Goal: Information Seeking & Learning: Learn about a topic

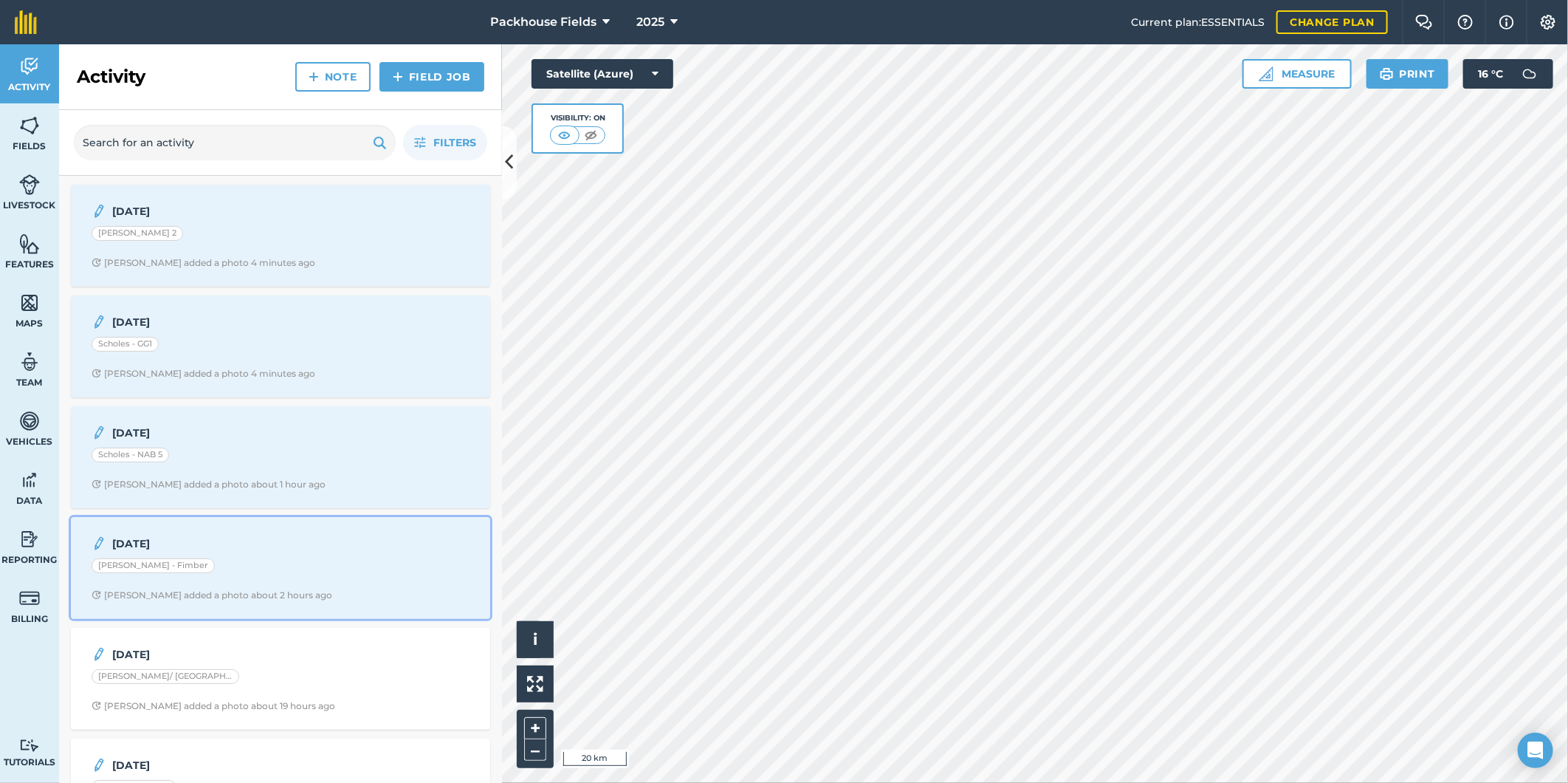
click at [273, 586] on div "20.8.25 Cottingham - Fimber Alice B added a photo about 2 hours ago" at bounding box center [280, 567] width 402 height 84
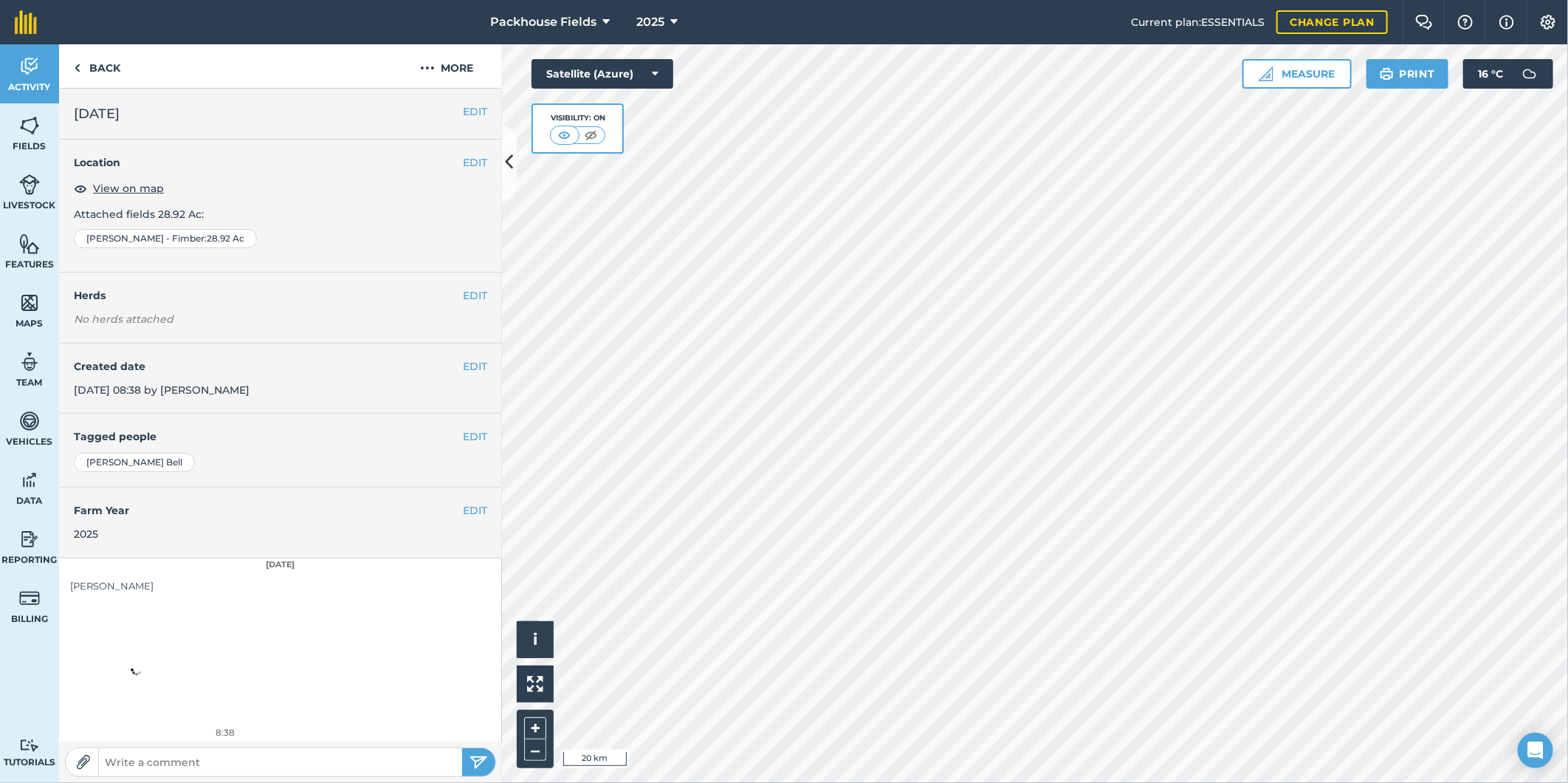
scroll to position [5, 0]
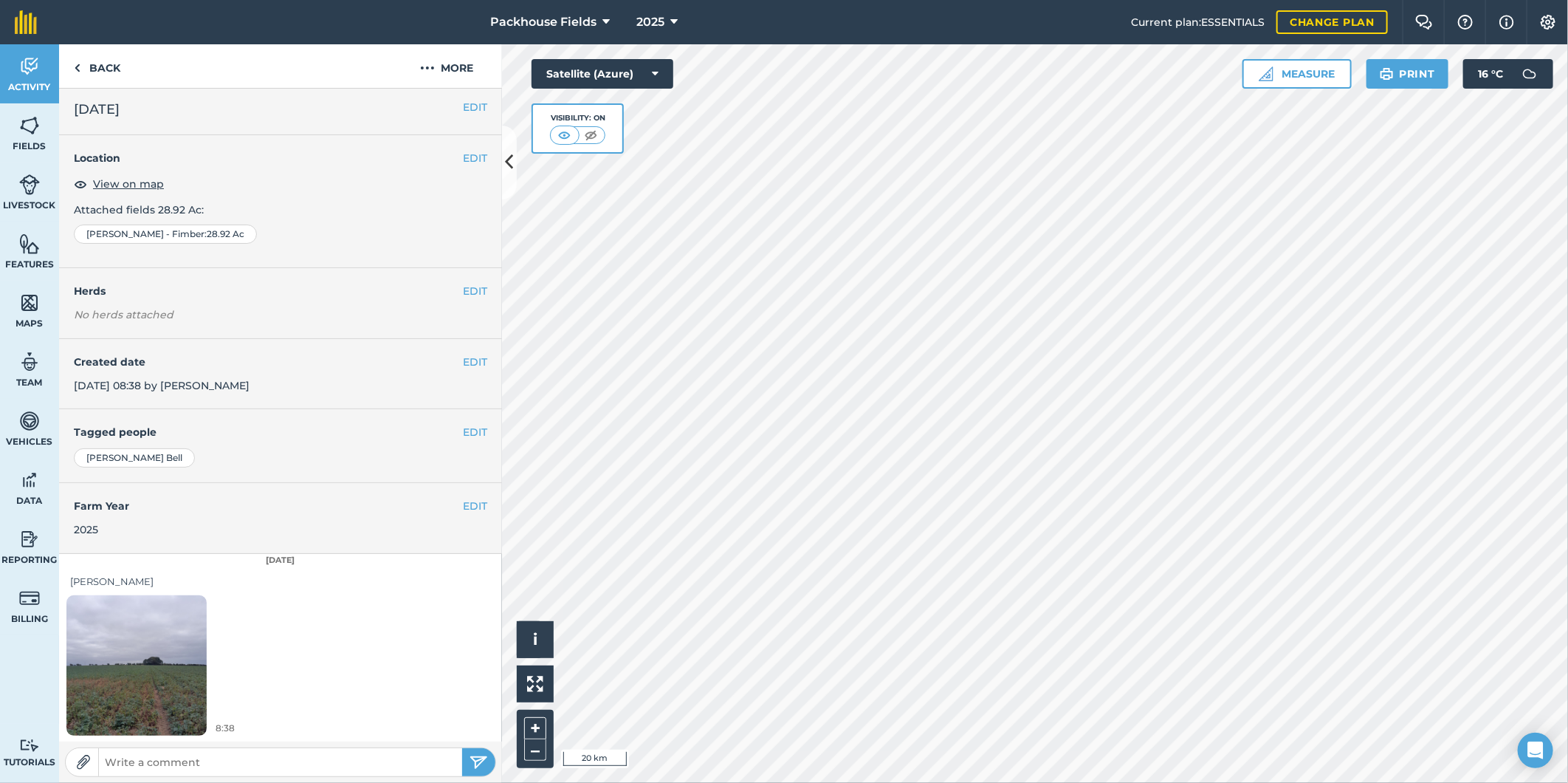
click at [133, 681] on img at bounding box center [136, 665] width 140 height 187
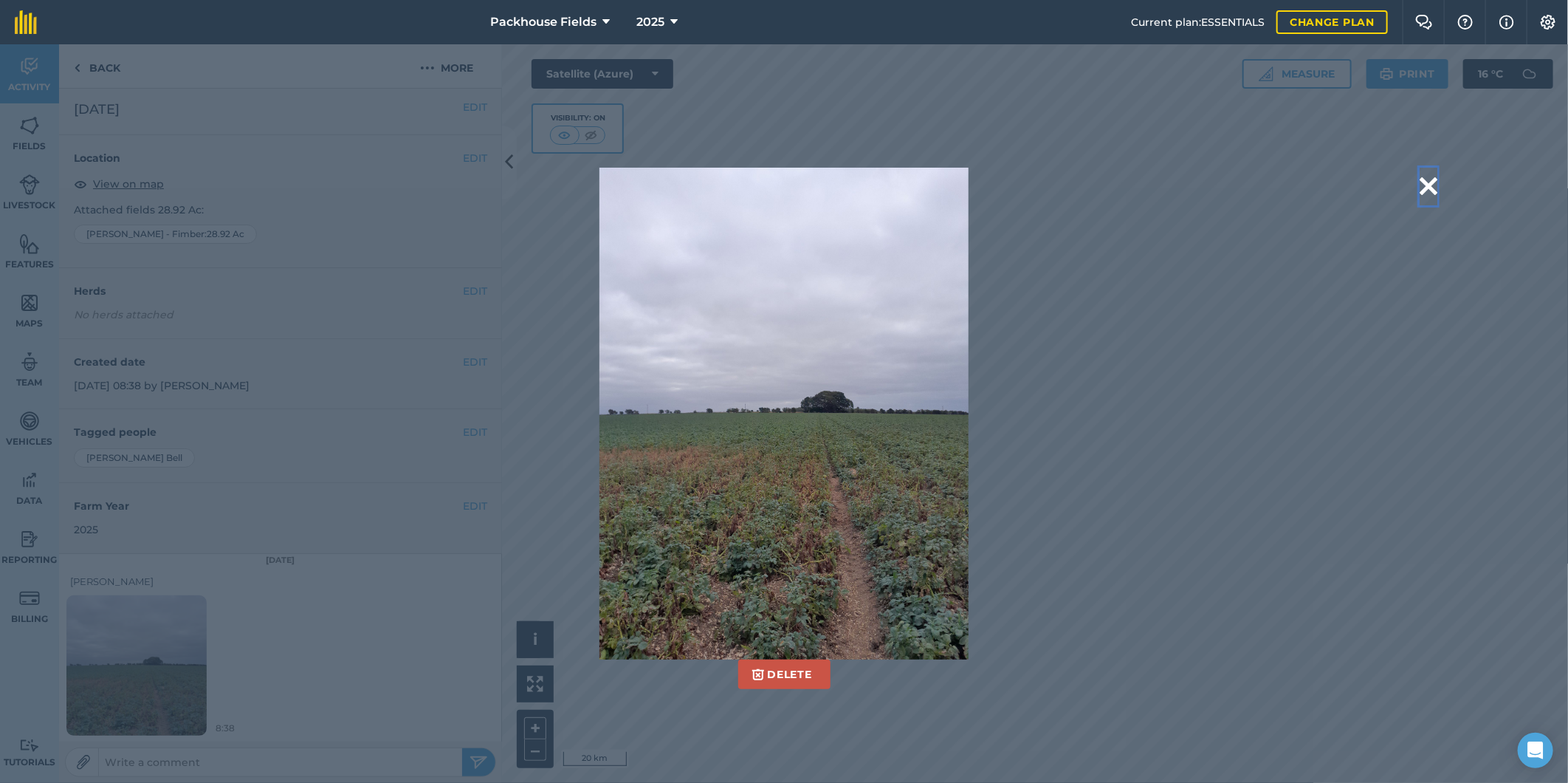
click at [1423, 189] on button at bounding box center [1428, 186] width 18 height 38
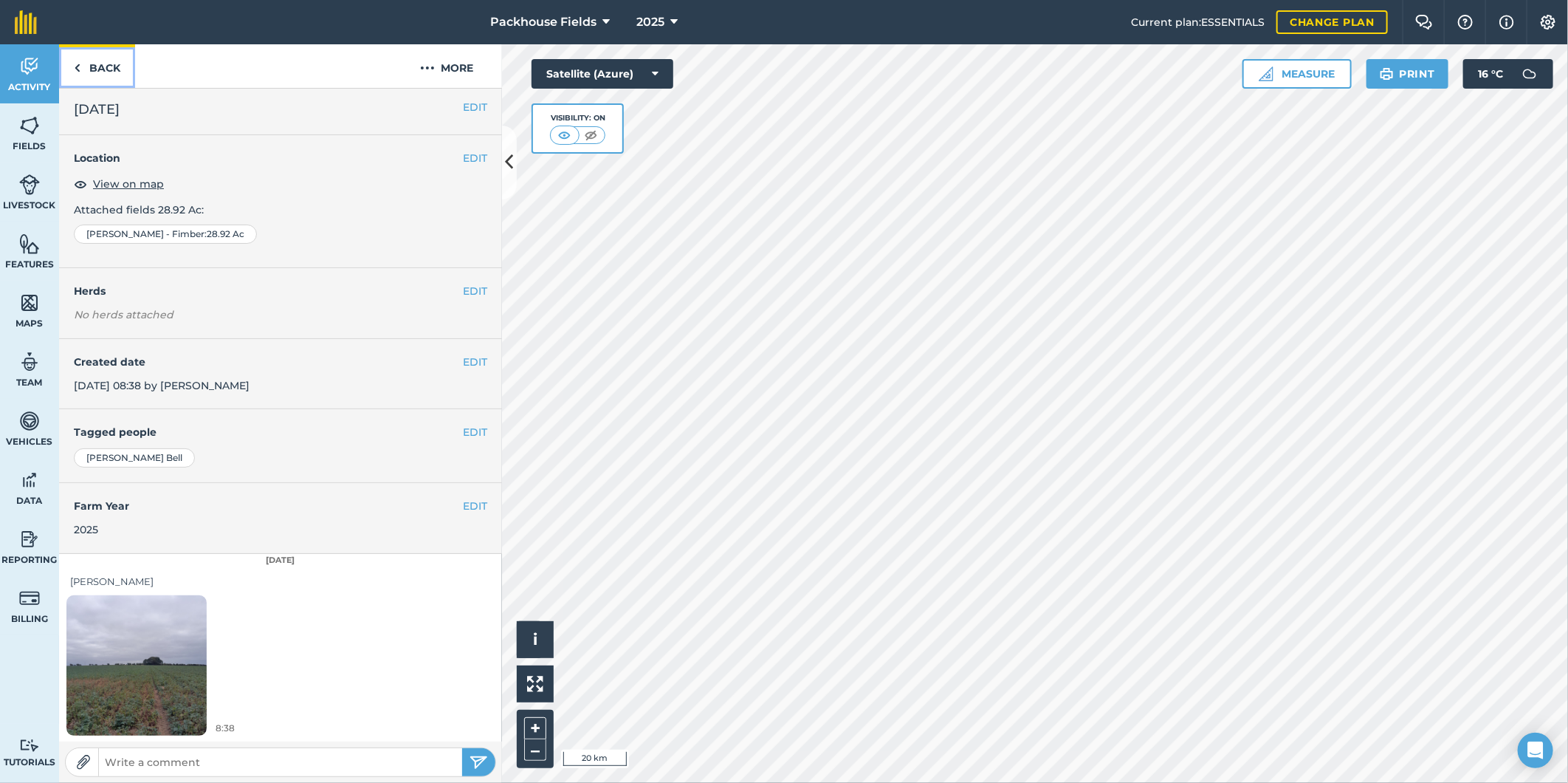
click at [114, 75] on link "Back" at bounding box center [97, 66] width 76 height 43
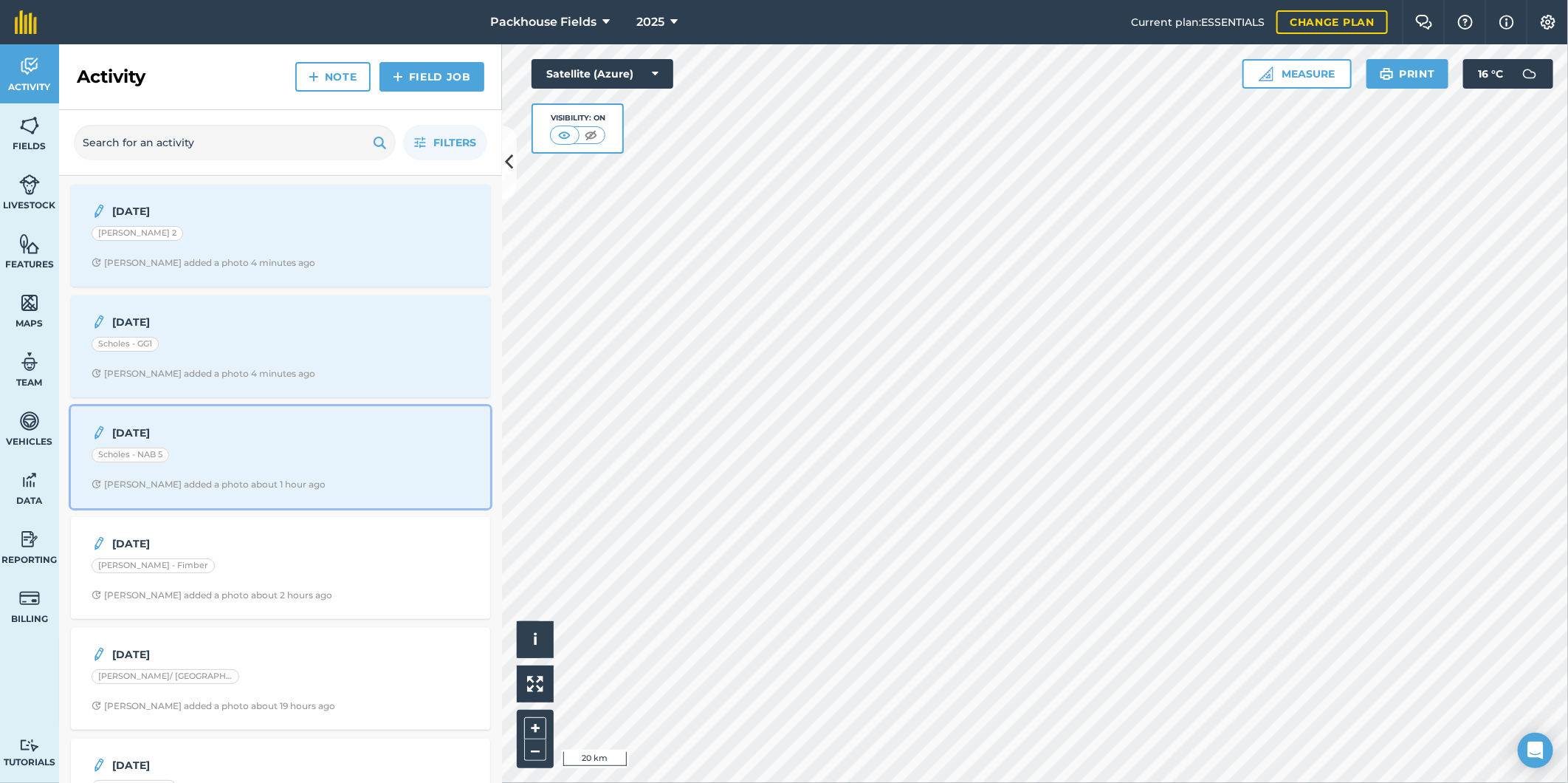
click at [256, 452] on div "Scholes - NAB 5" at bounding box center [280, 457] width 378 height 19
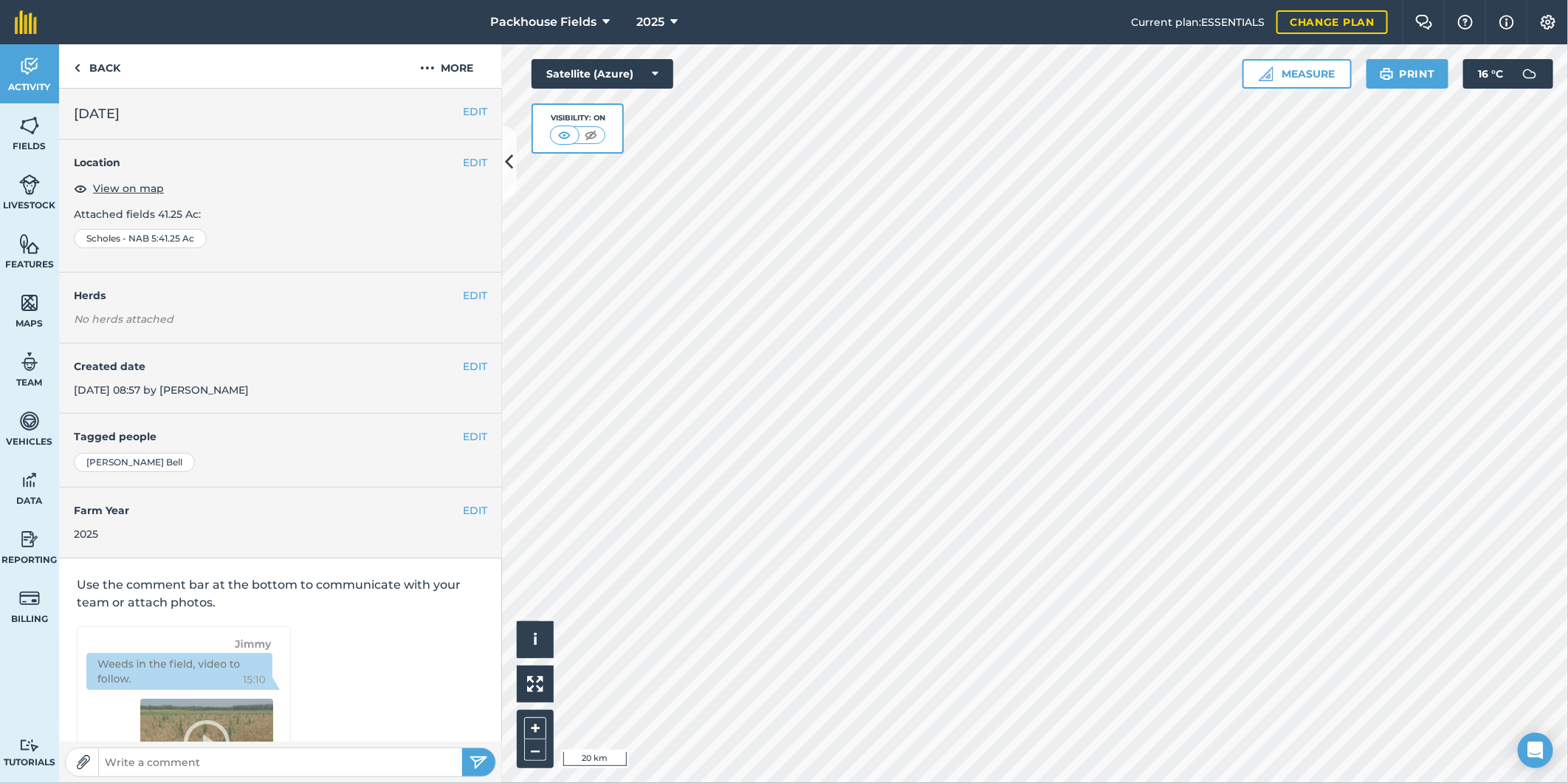
scroll to position [5, 0]
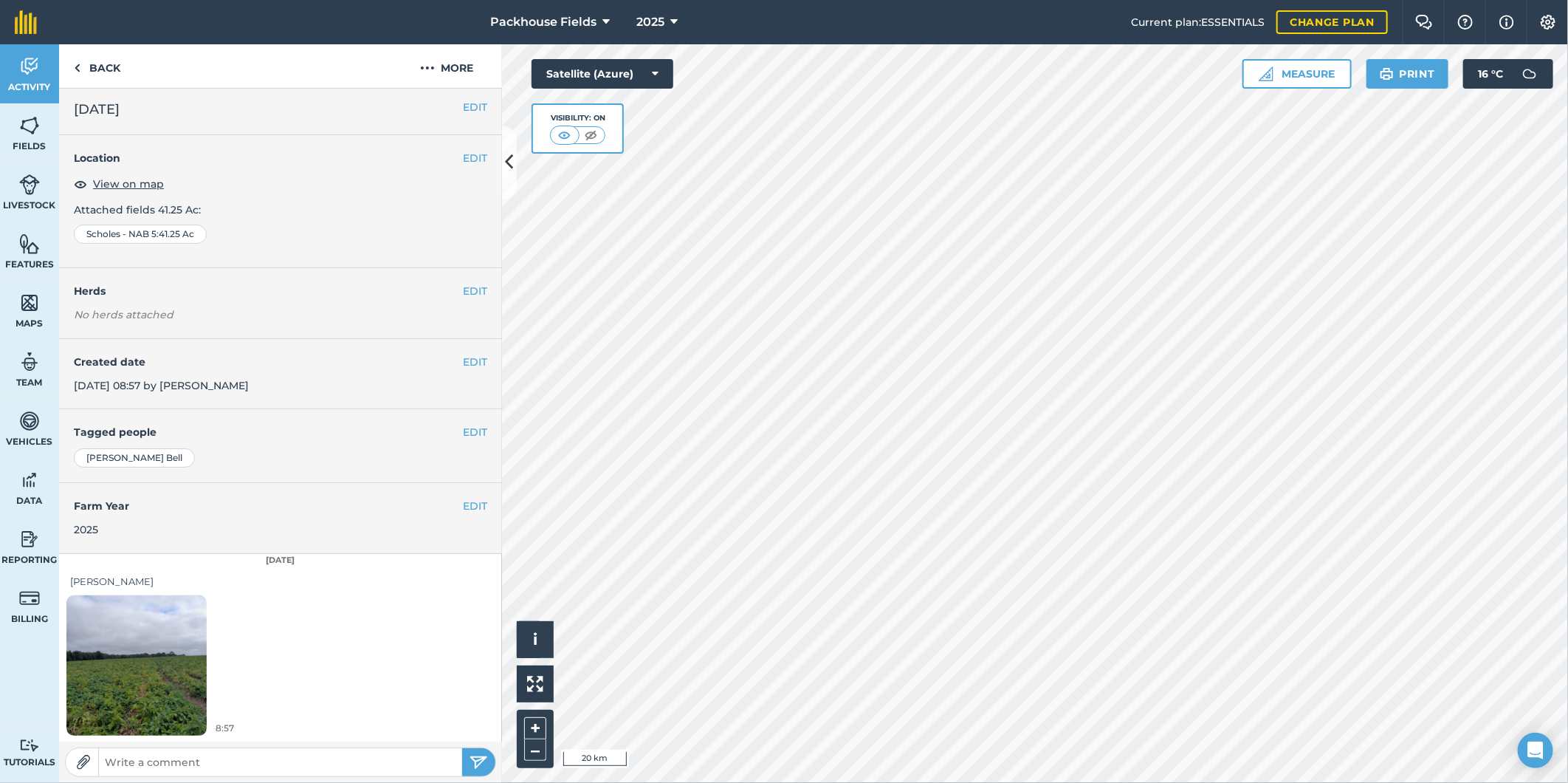
click at [143, 646] on img at bounding box center [136, 665] width 140 height 187
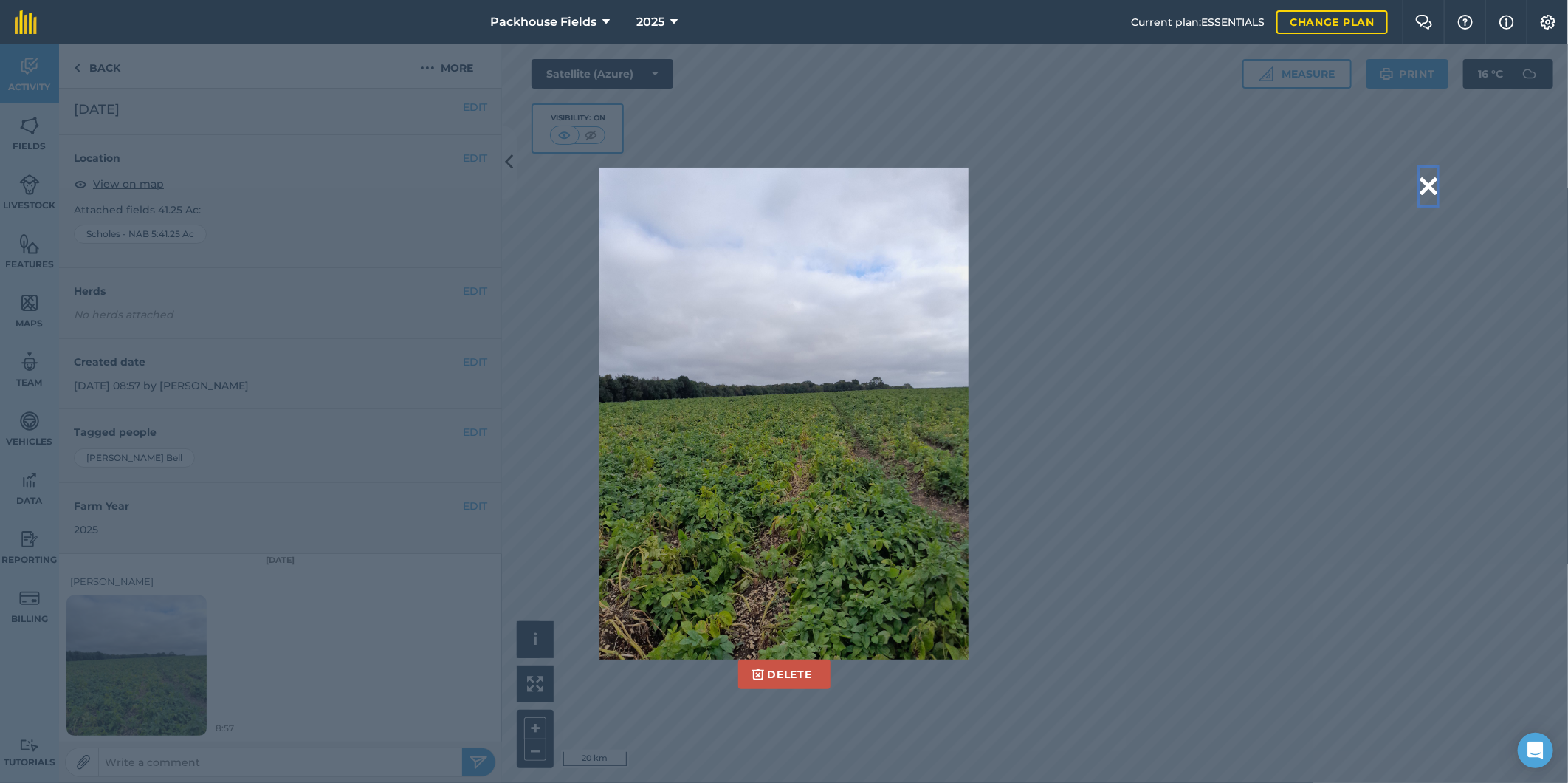
click at [1424, 191] on button at bounding box center [1428, 186] width 18 height 38
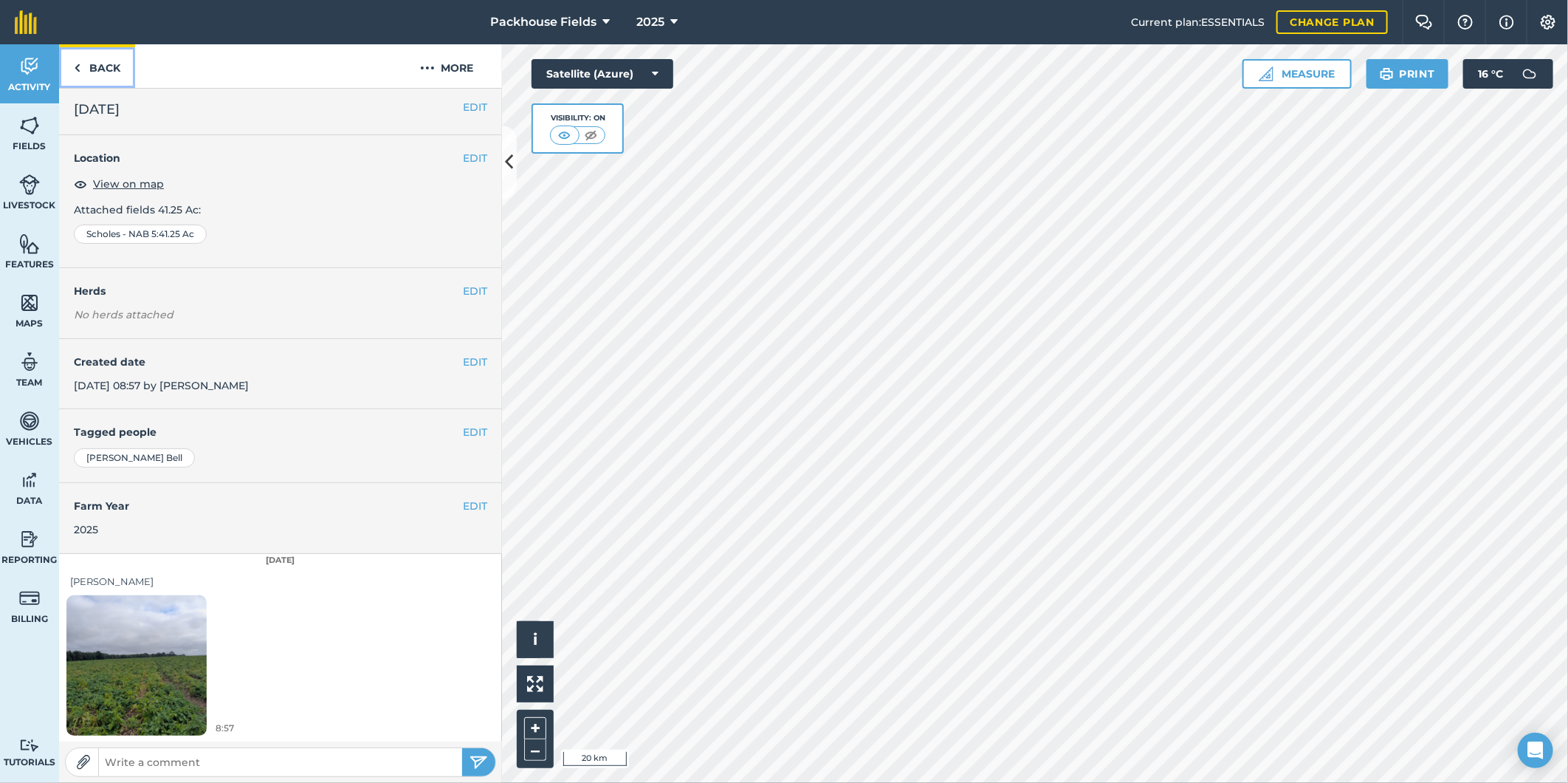
click at [127, 68] on link "Back" at bounding box center [97, 66] width 76 height 43
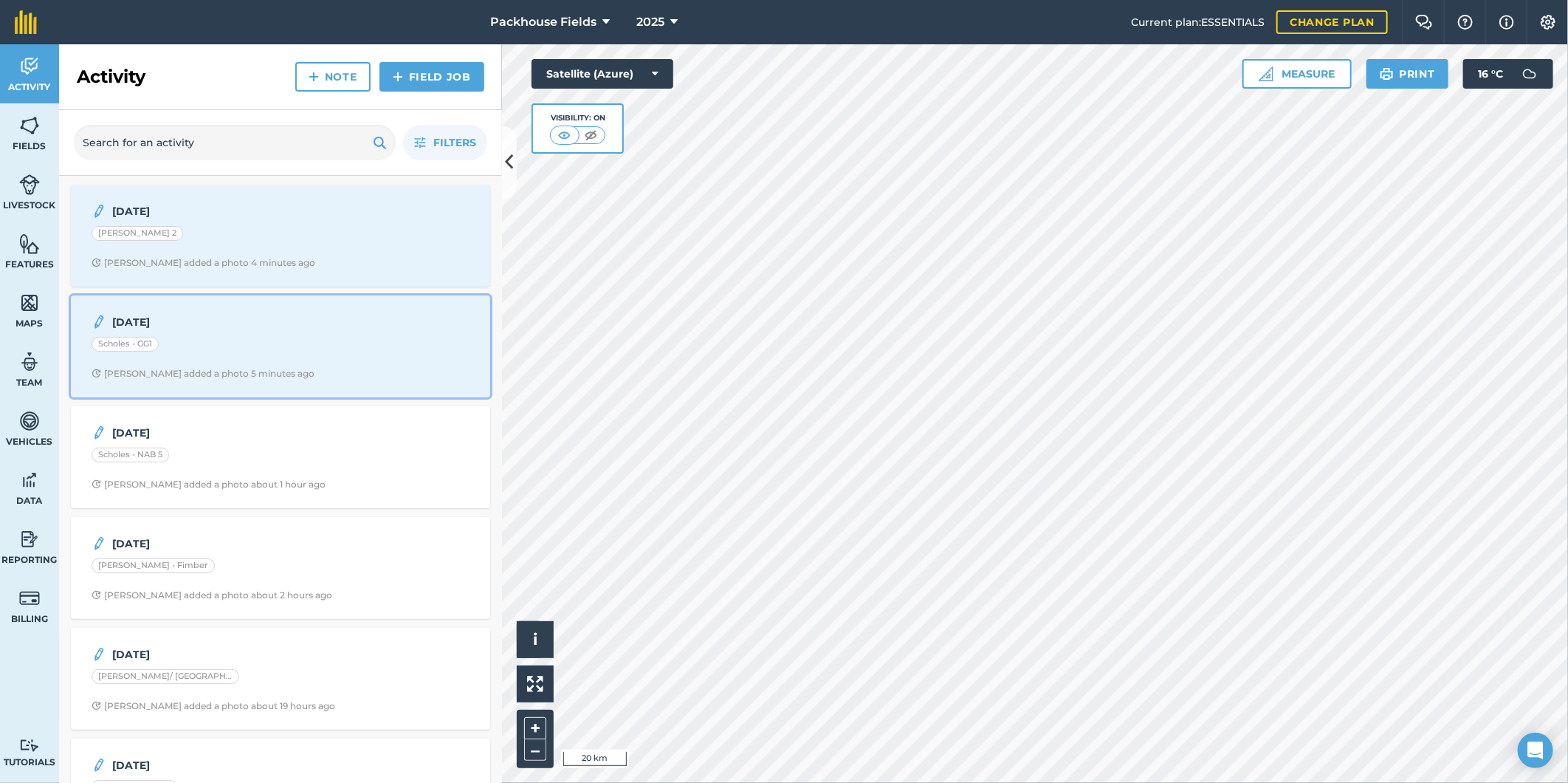
click at [302, 333] on div "20.8.25 Scholes - GG1 Alice B added a photo 5 minutes ago" at bounding box center [280, 346] width 402 height 84
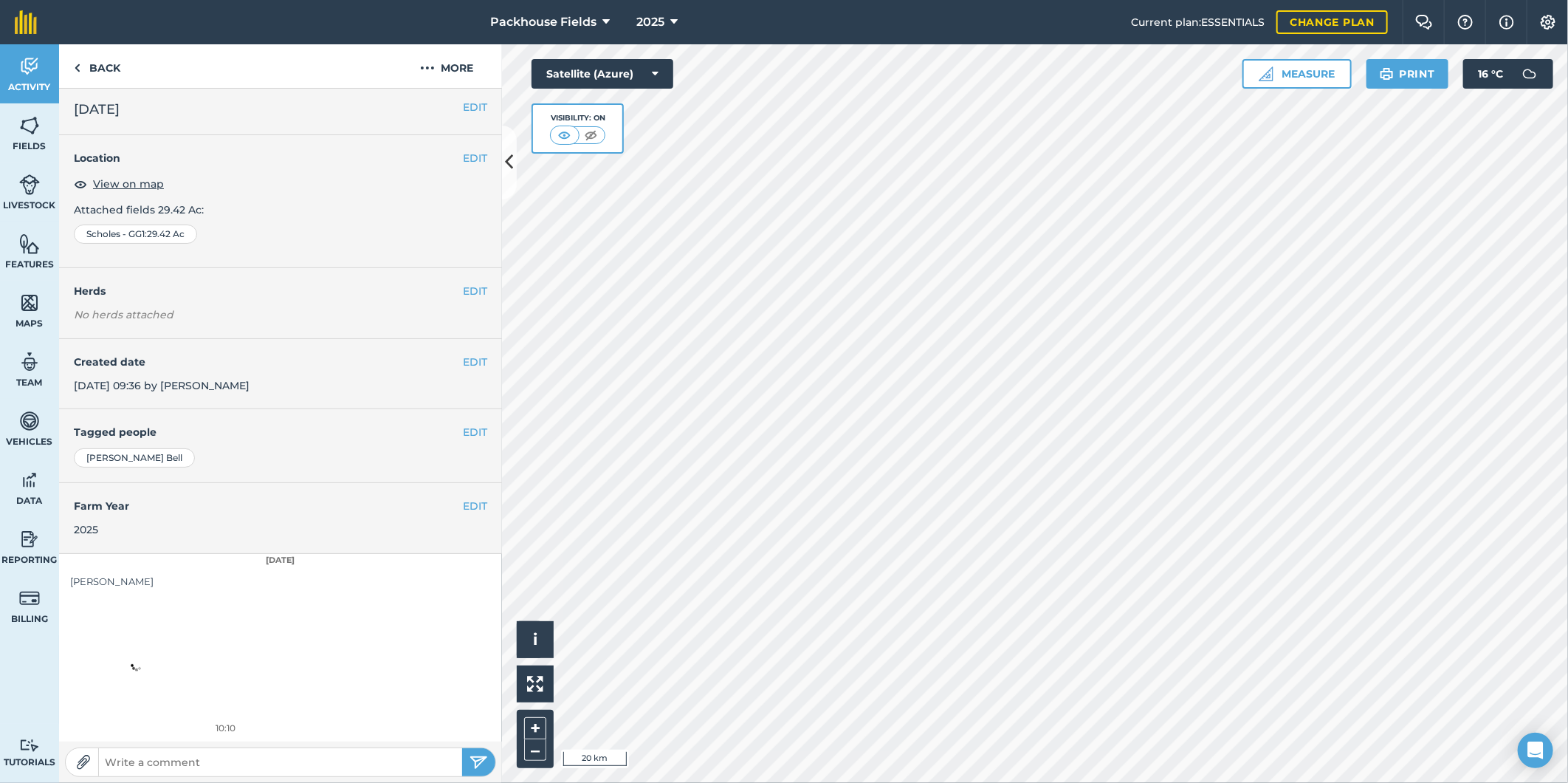
scroll to position [5, 0]
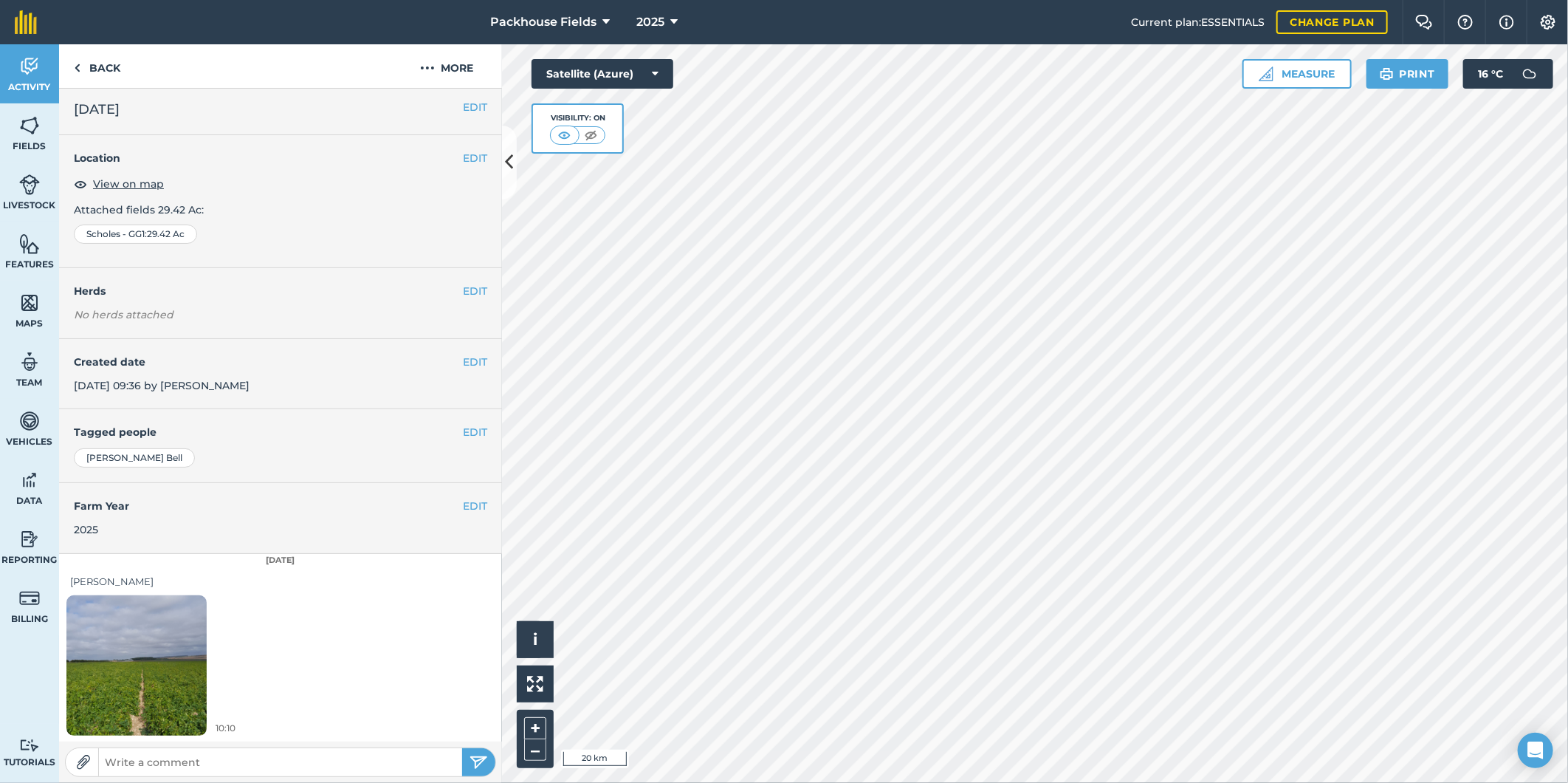
click at [278, 663] on div "10:10" at bounding box center [281, 668] width 443 height 146
click at [99, 68] on link "Back" at bounding box center [97, 66] width 76 height 43
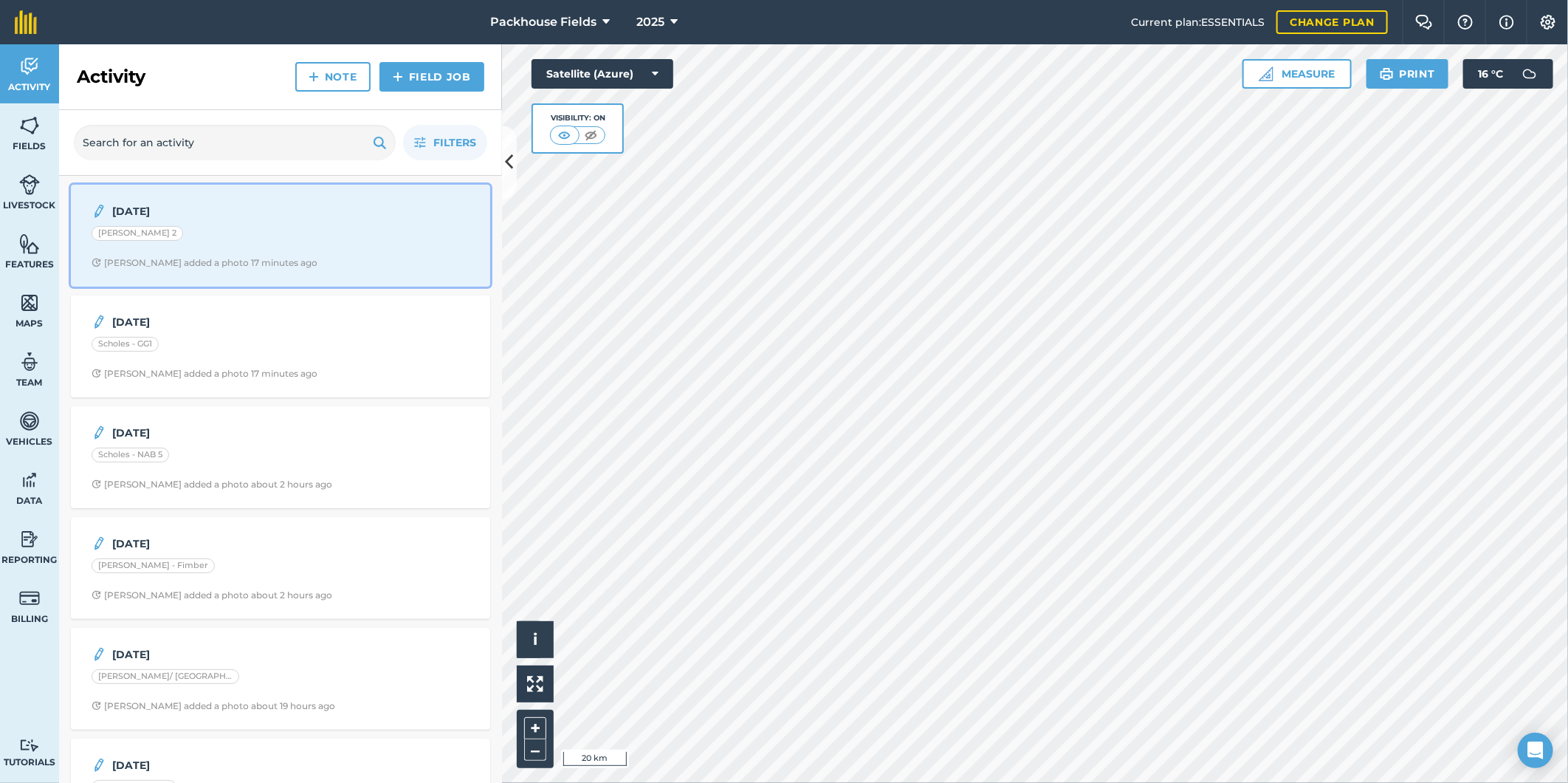
click at [241, 245] on div "[PERSON_NAME] 2" at bounding box center [280, 236] width 378 height 19
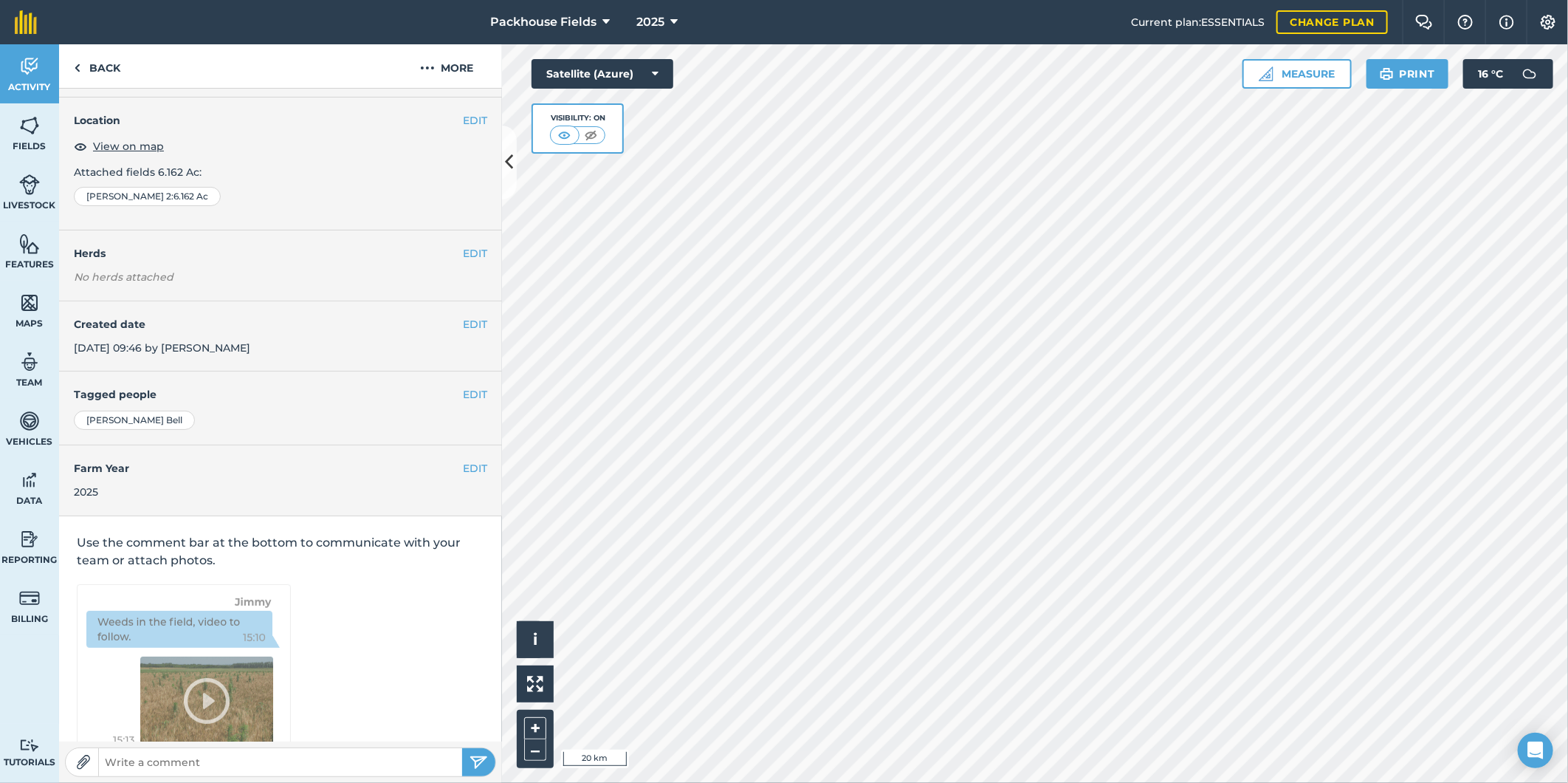
scroll to position [5, 0]
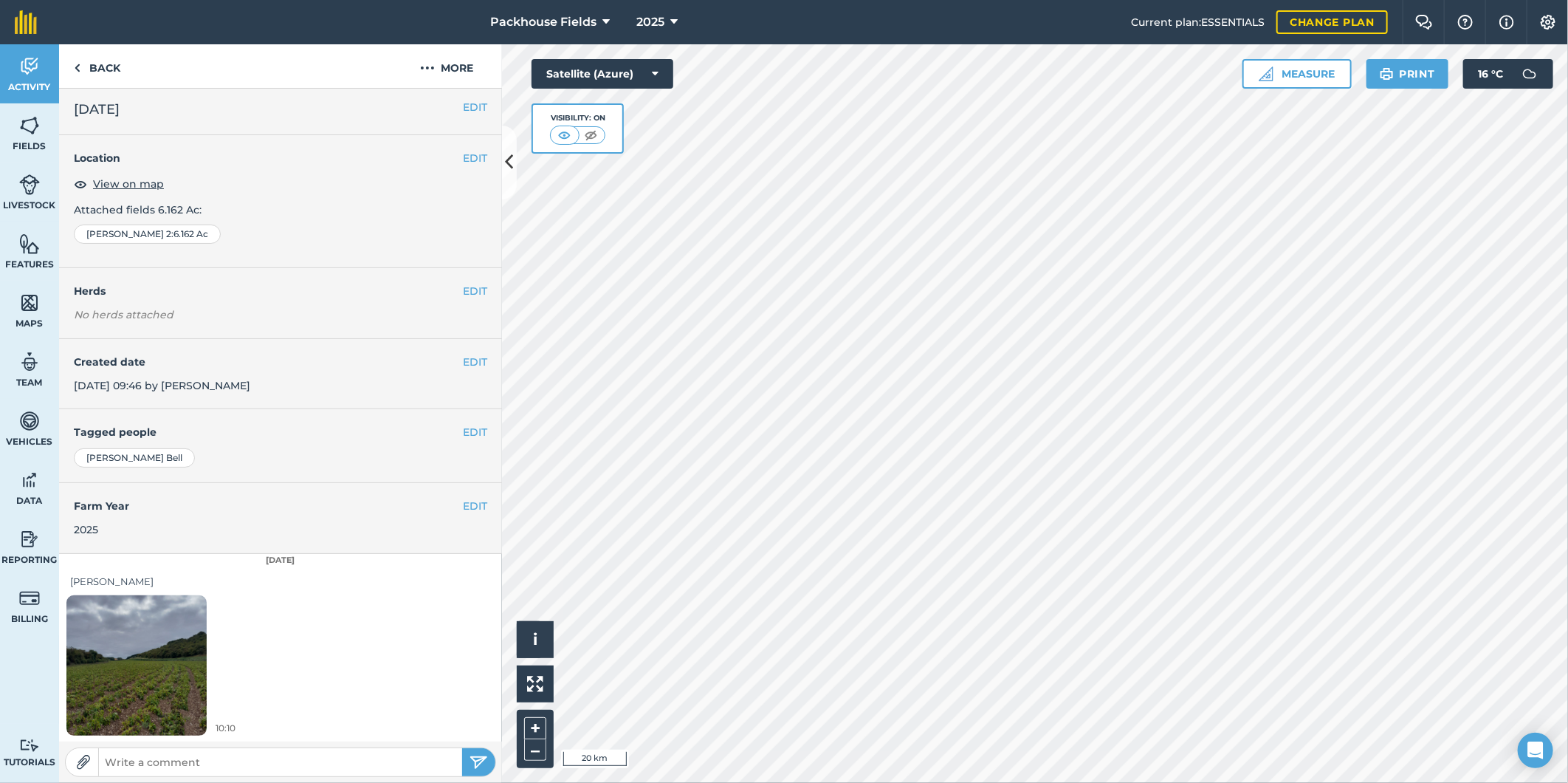
click at [166, 658] on img at bounding box center [136, 665] width 140 height 187
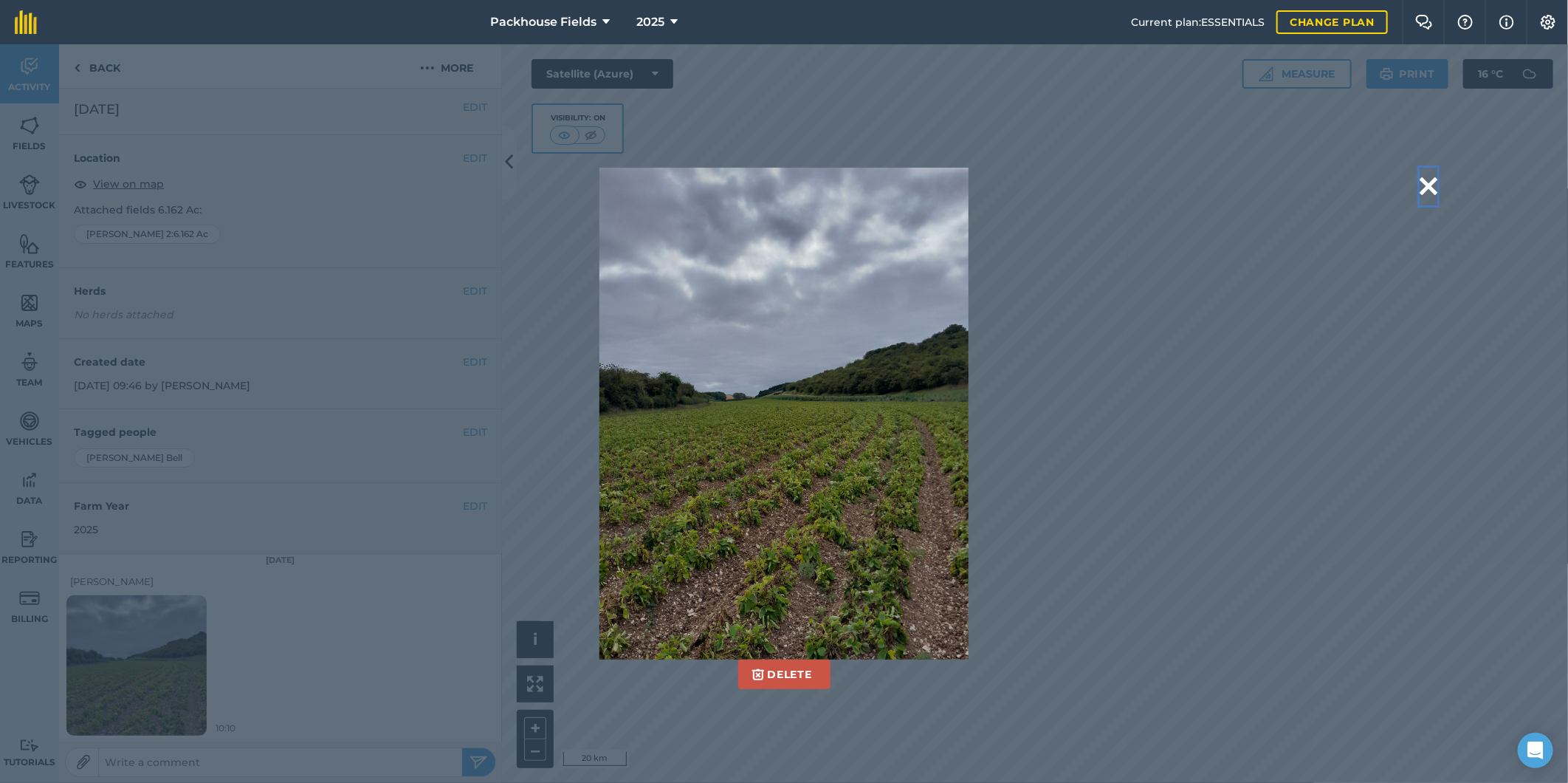
click at [1421, 181] on button at bounding box center [1428, 186] width 18 height 38
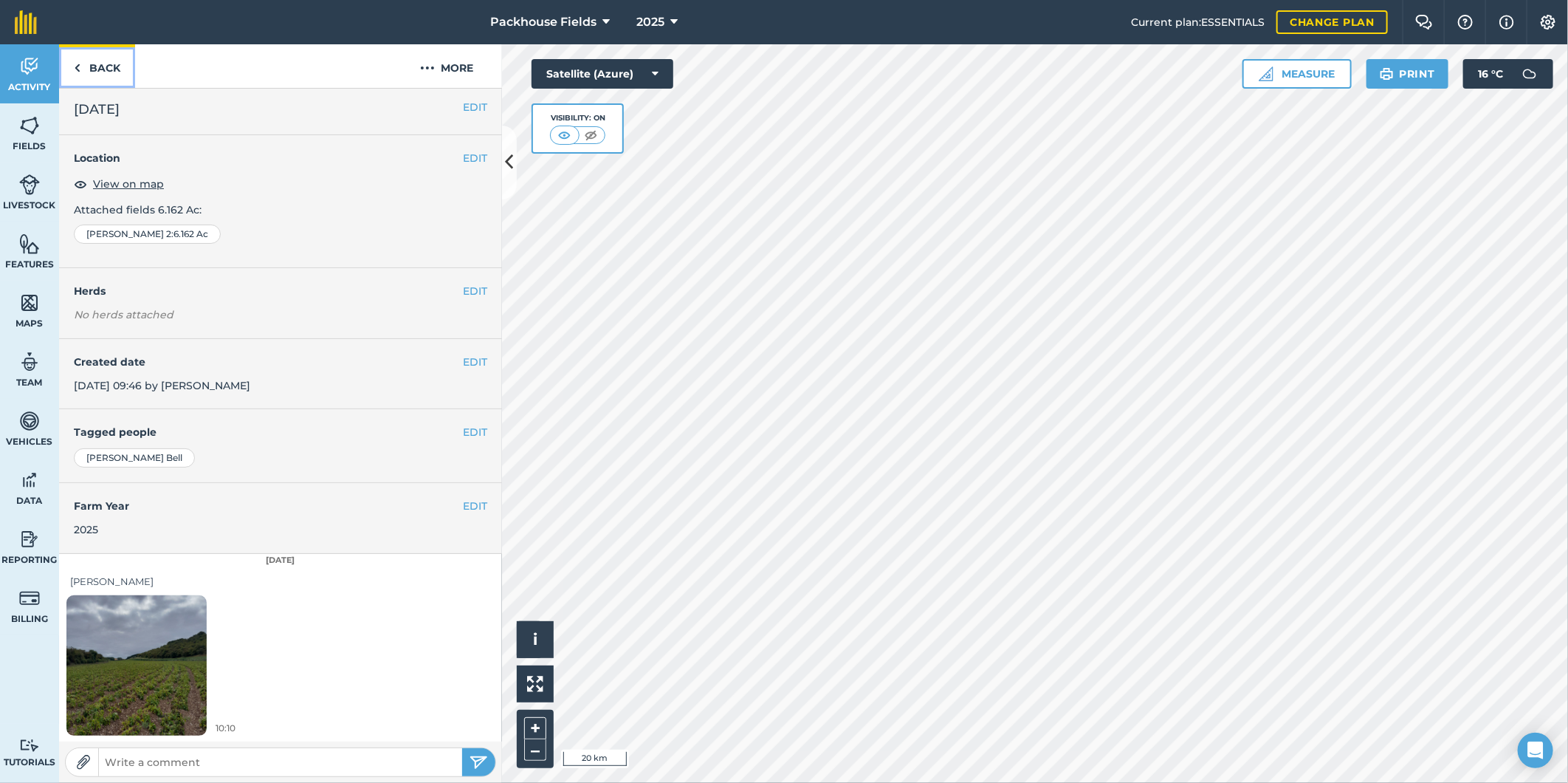
click at [118, 62] on link "Back" at bounding box center [97, 66] width 76 height 43
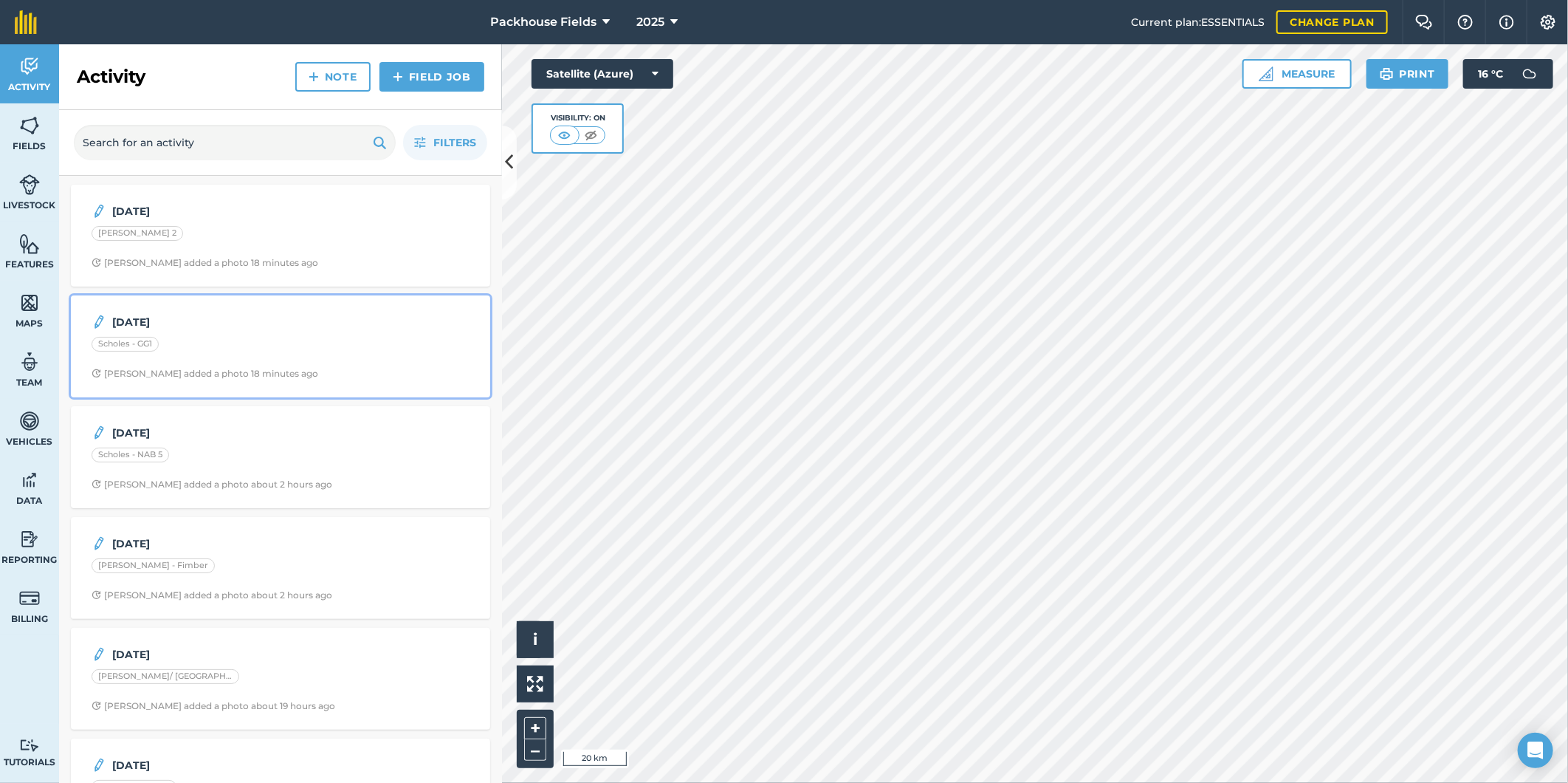
click at [278, 327] on strong "20.8.25" at bounding box center [229, 322] width 234 height 16
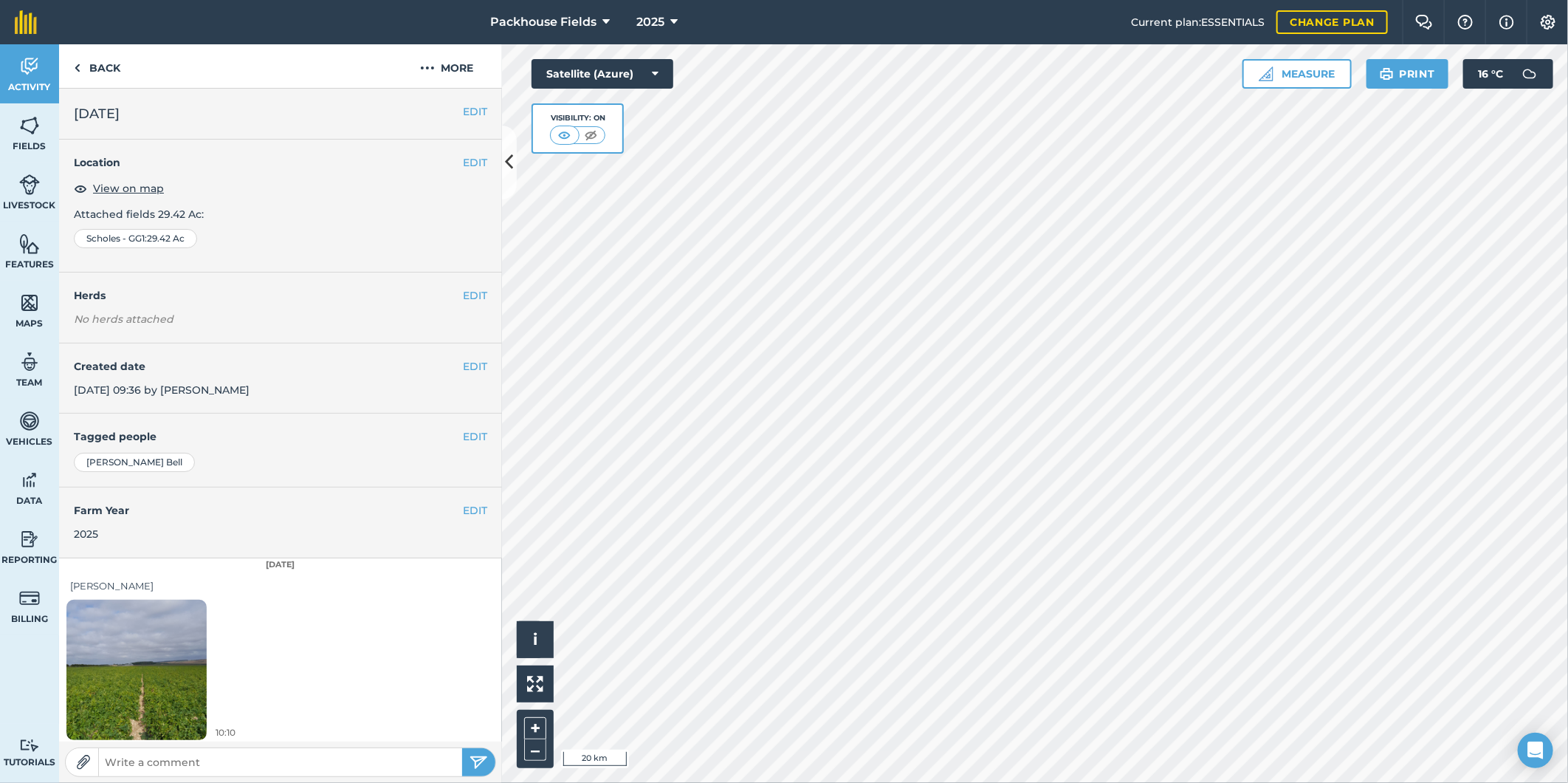
click at [165, 655] on img at bounding box center [136, 669] width 140 height 187
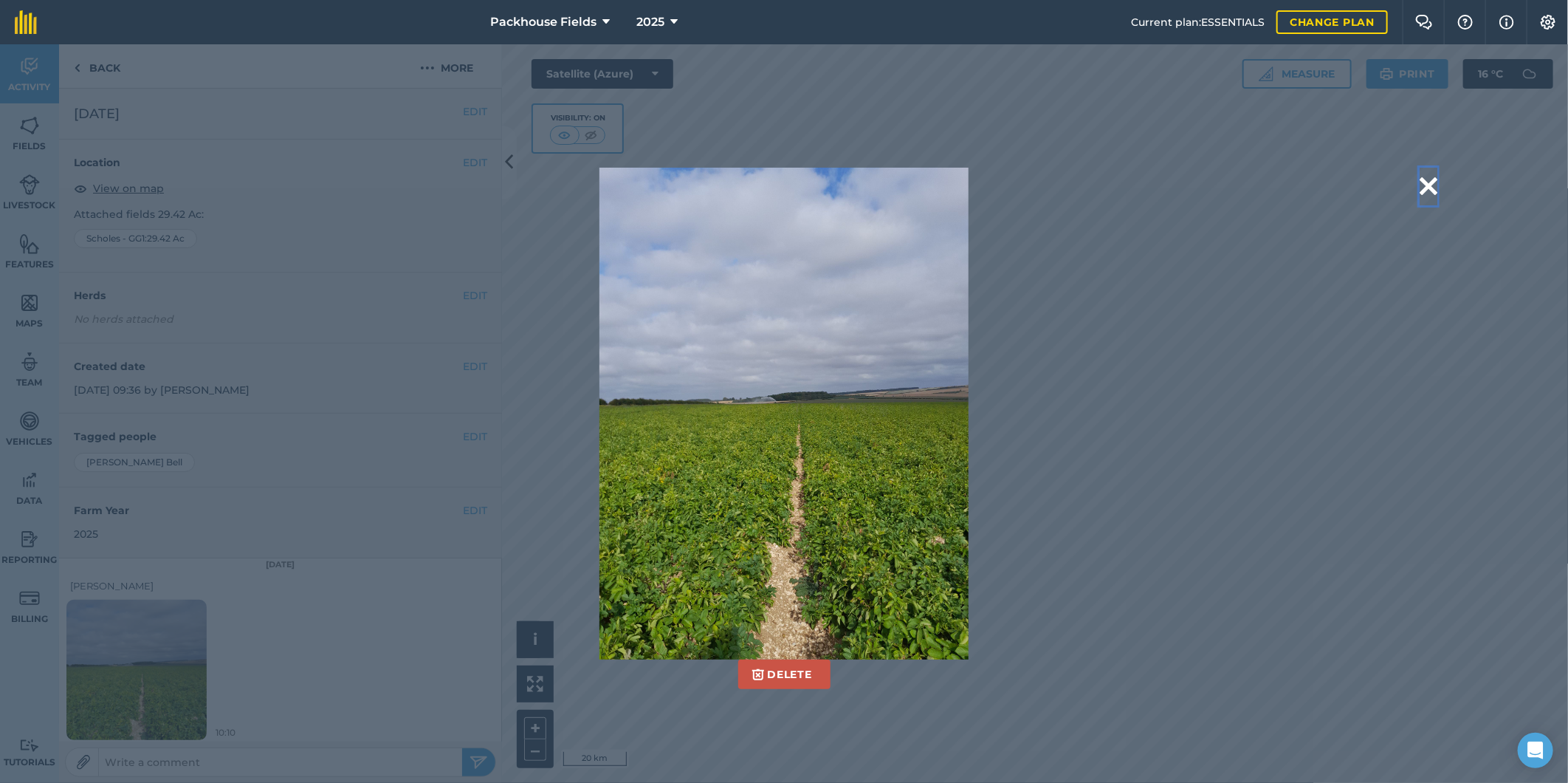
click at [1434, 180] on button at bounding box center [1428, 186] width 18 height 38
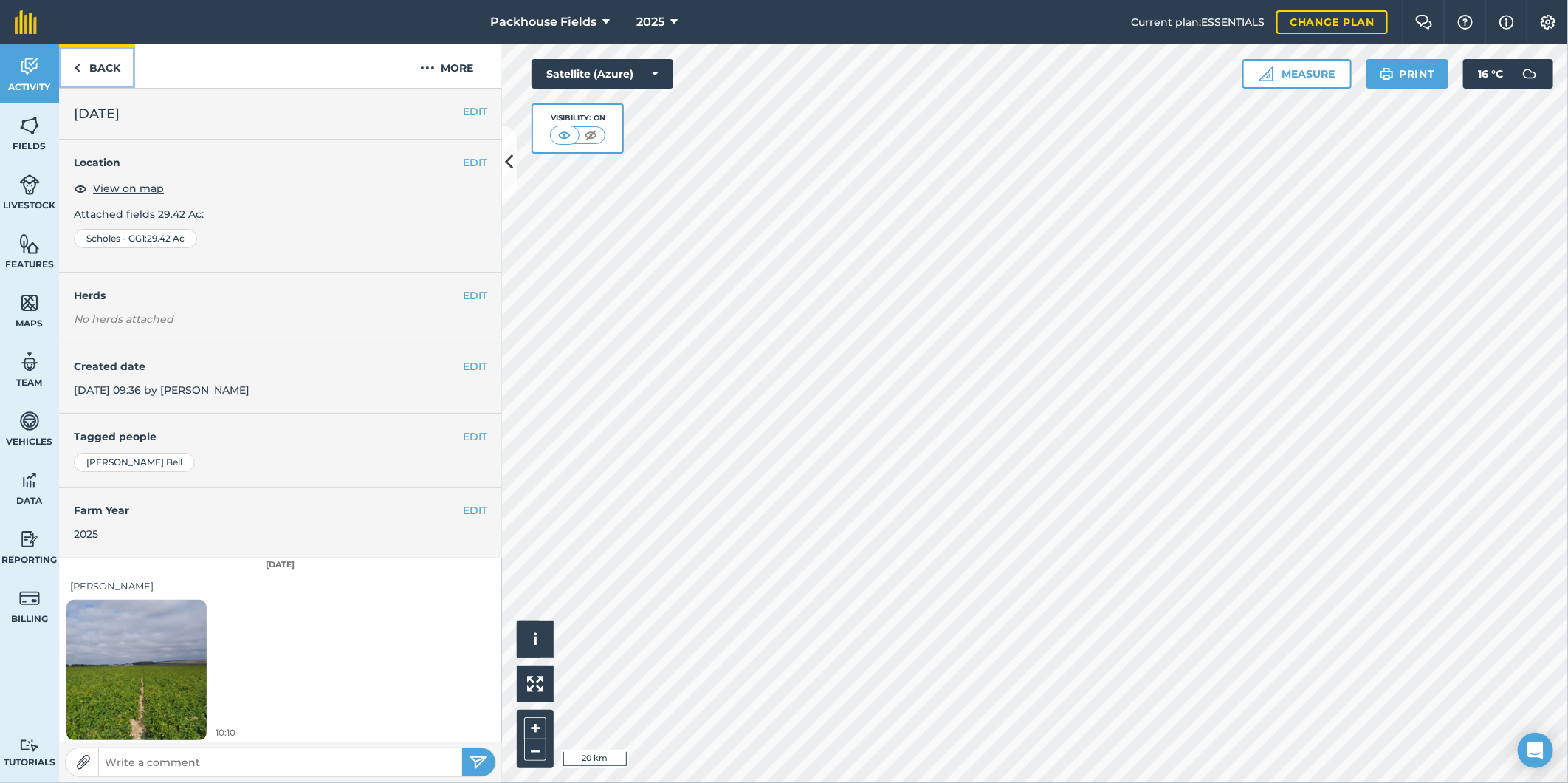
click at [107, 75] on link "Back" at bounding box center [97, 66] width 76 height 43
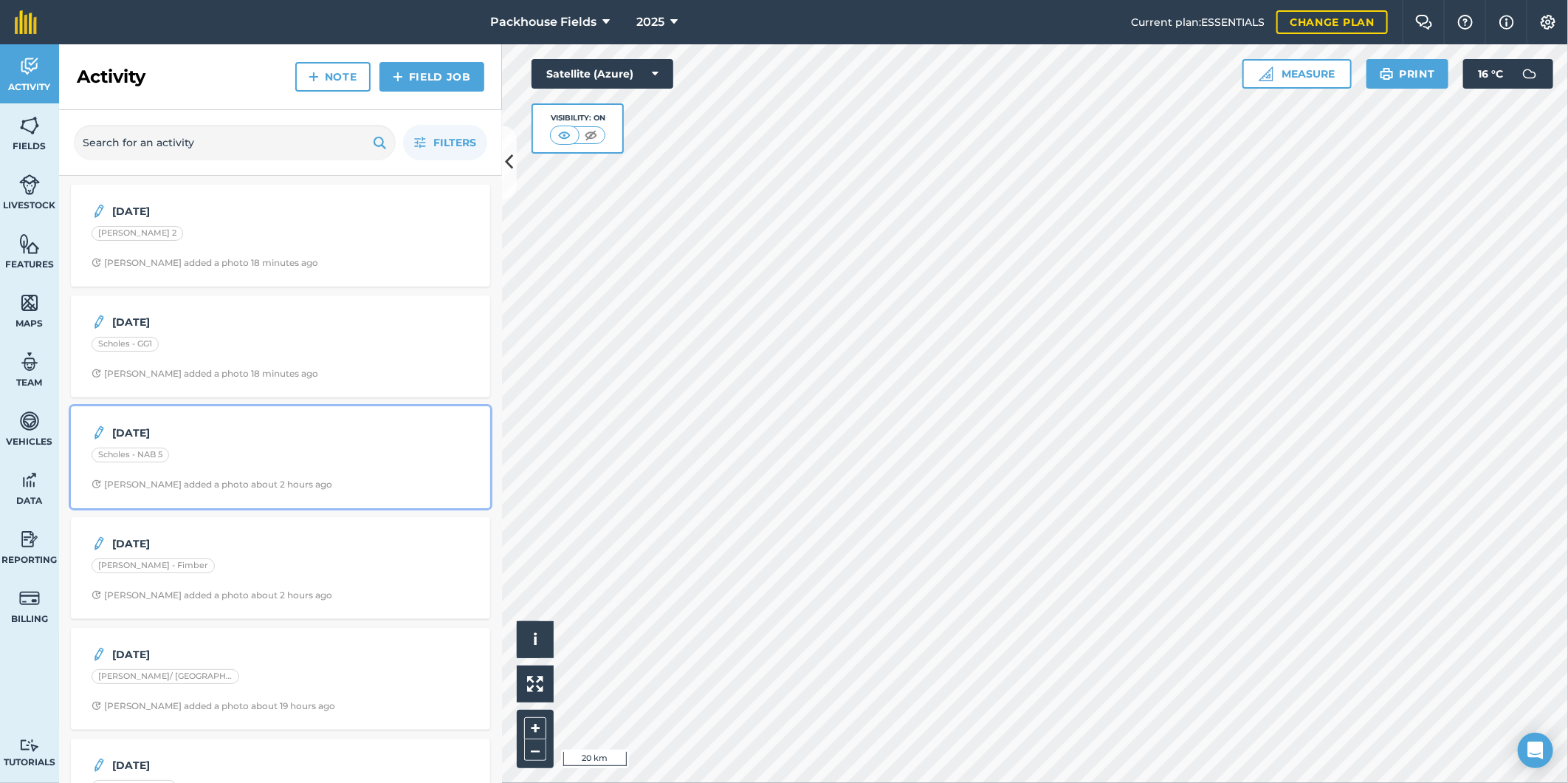
click at [269, 460] on div "Scholes - NAB 5" at bounding box center [280, 457] width 378 height 19
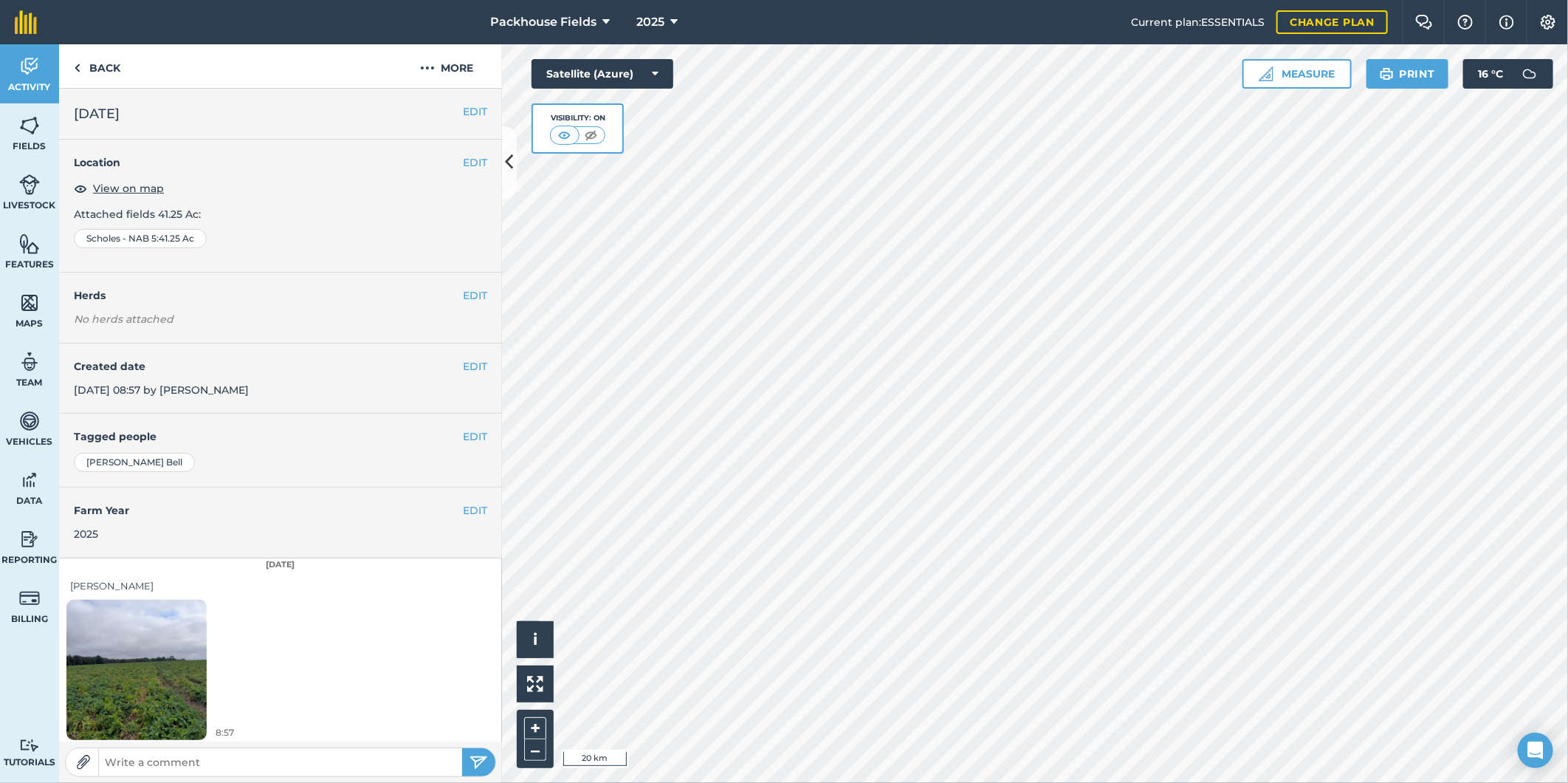
click at [168, 665] on img at bounding box center [136, 669] width 140 height 187
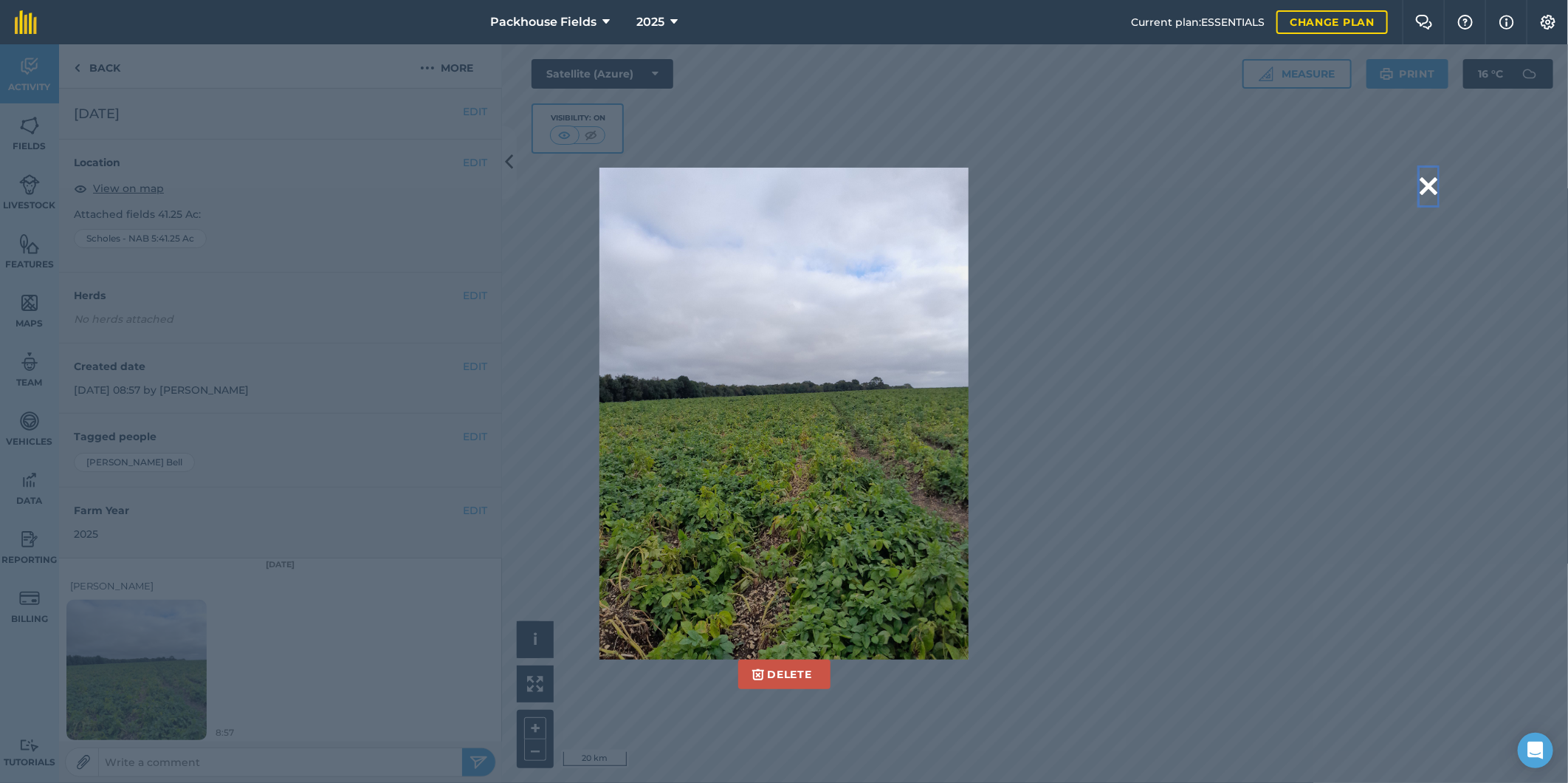
click at [1421, 185] on button at bounding box center [1428, 186] width 18 height 38
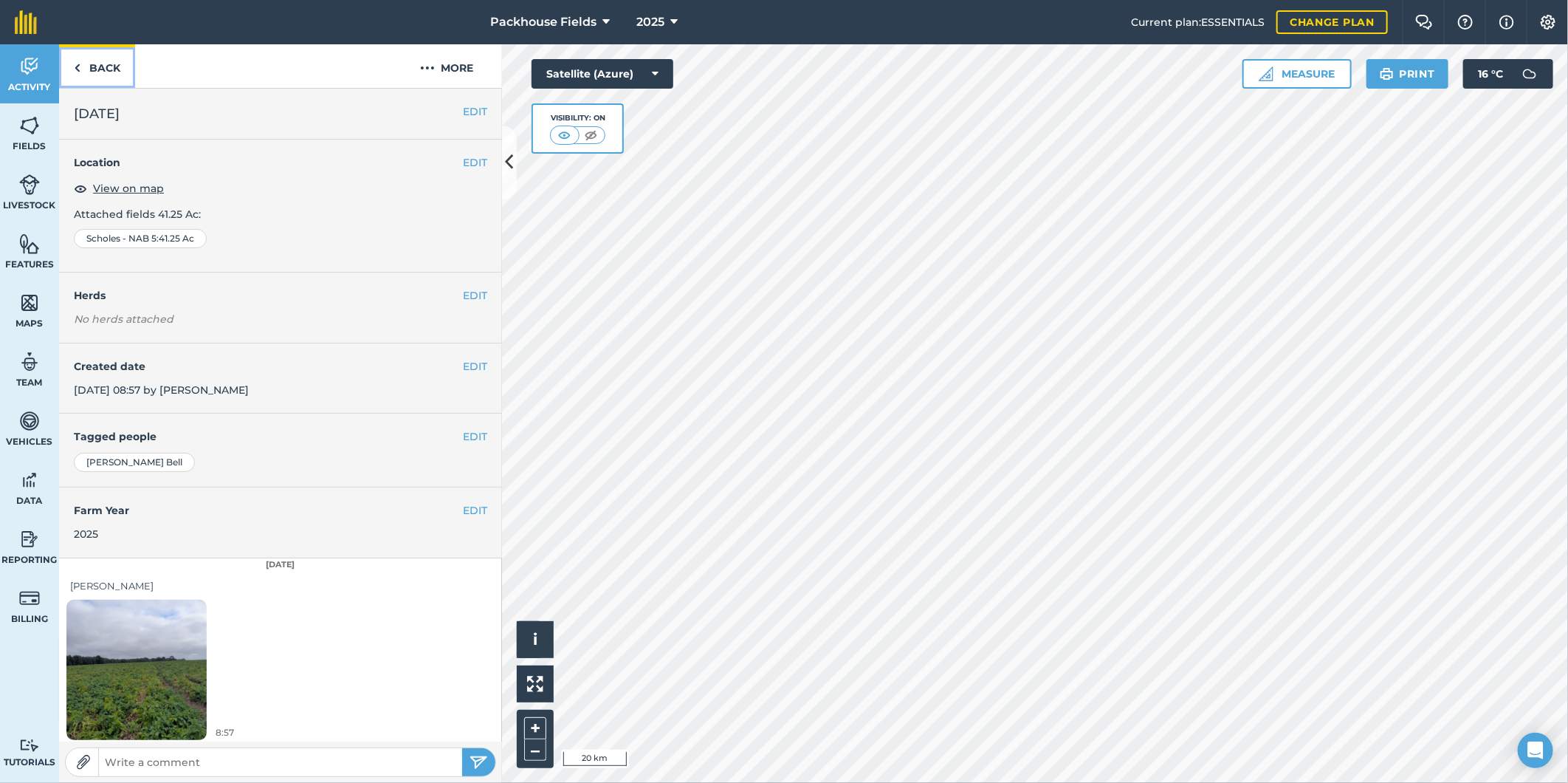
click at [113, 63] on link "Back" at bounding box center [97, 66] width 76 height 43
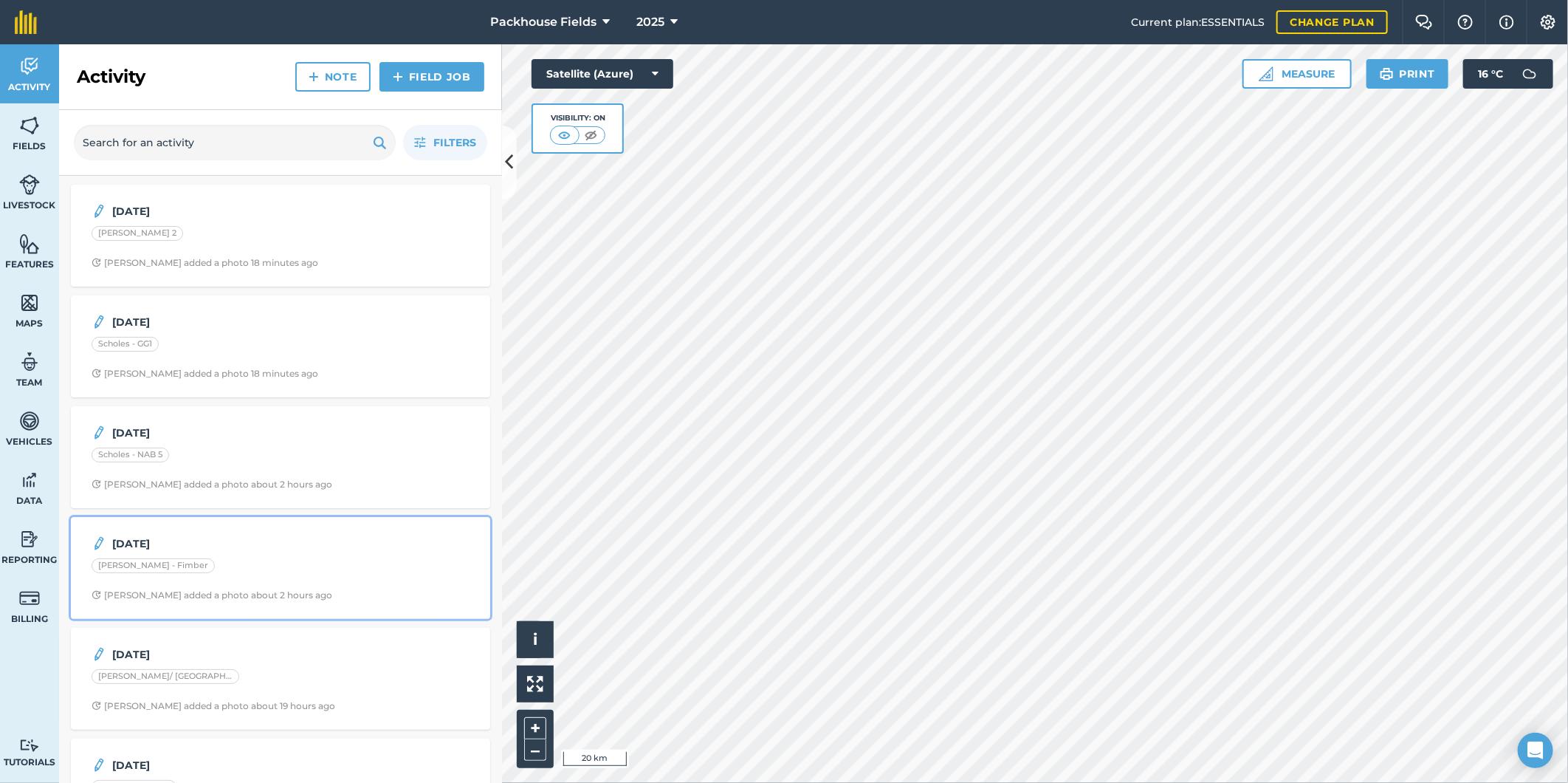
click at [314, 566] on div "[PERSON_NAME] - Fimber" at bounding box center [280, 568] width 378 height 19
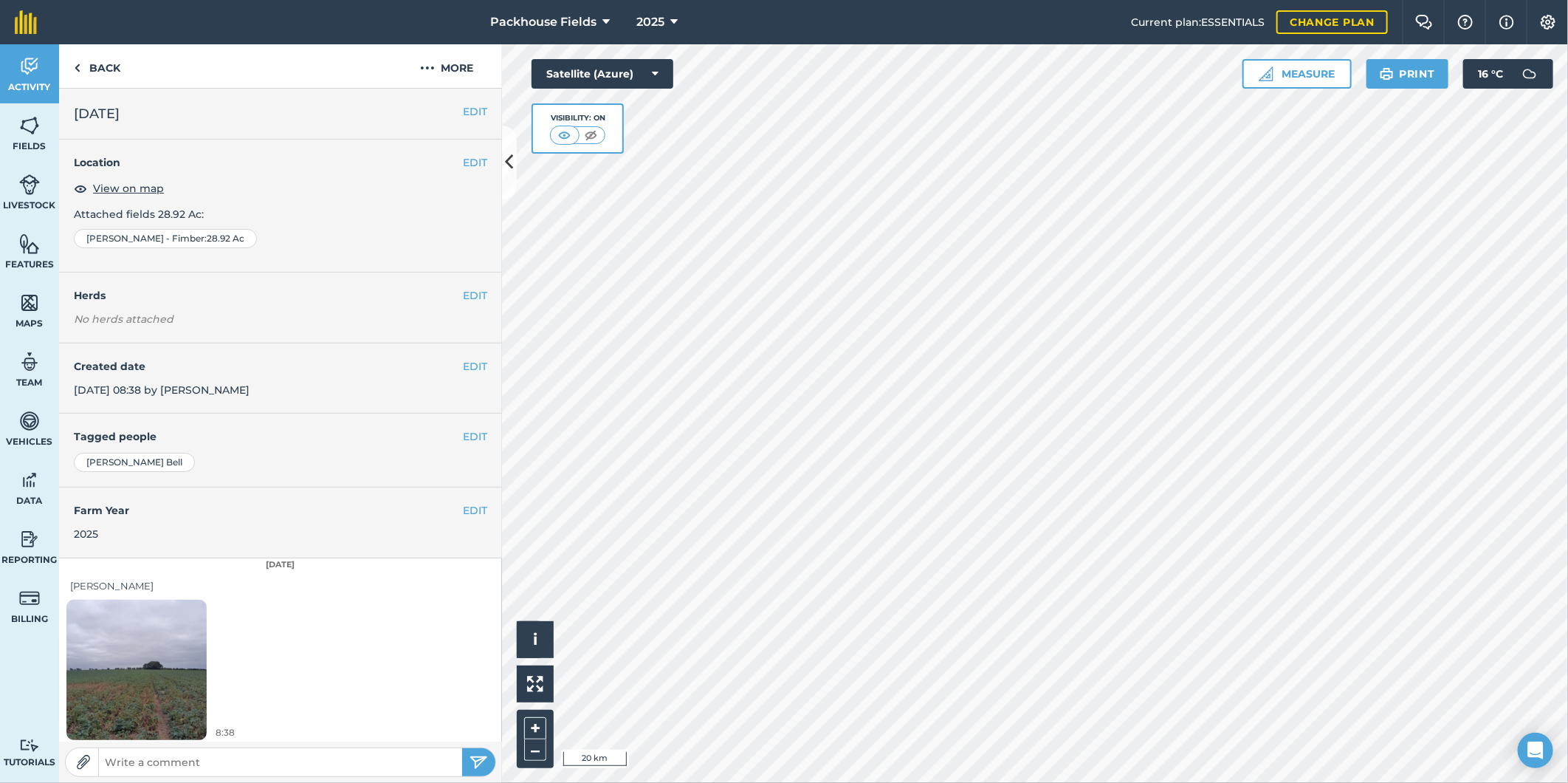
click at [86, 643] on img at bounding box center [136, 669] width 140 height 187
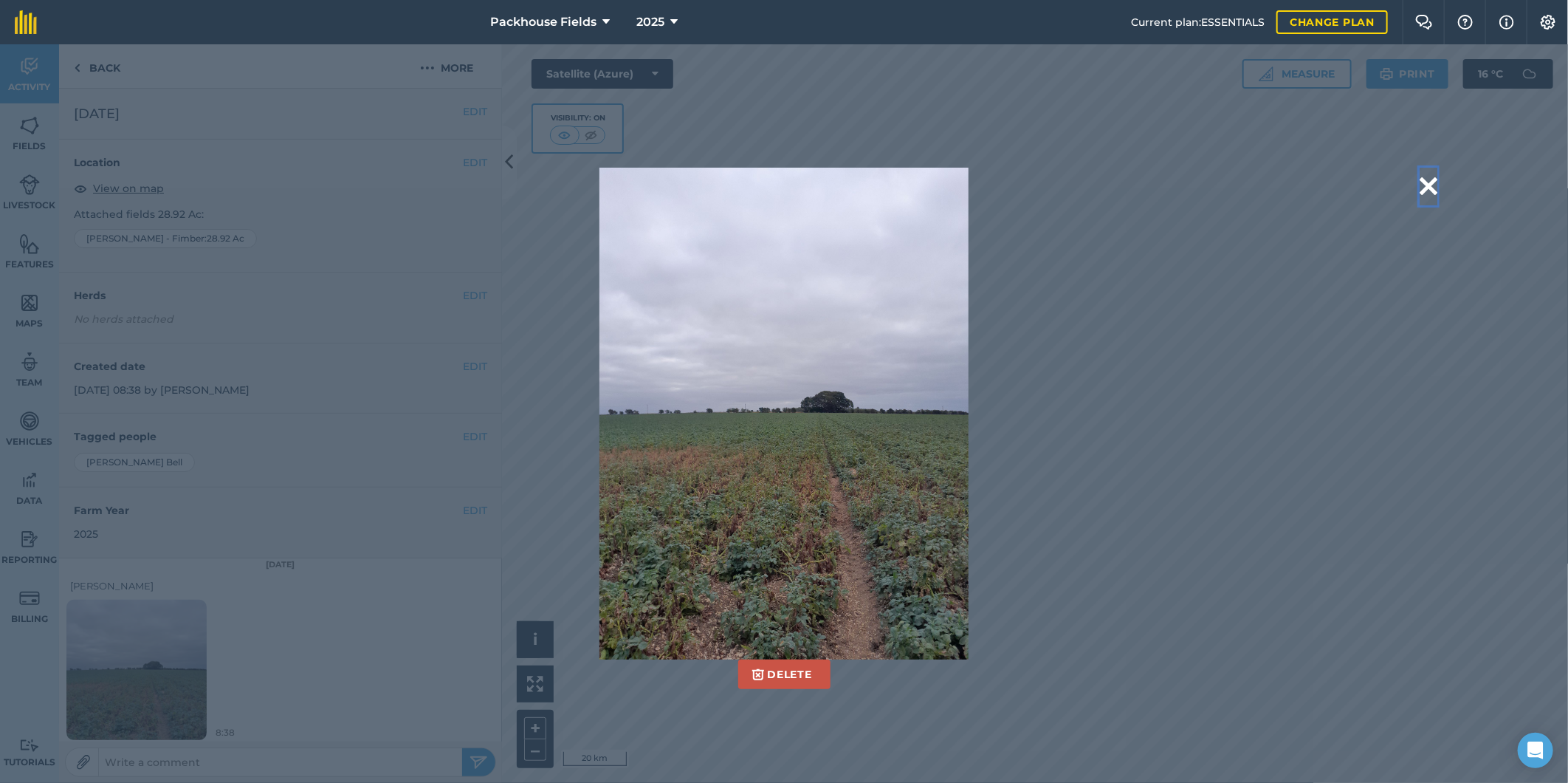
click at [1425, 189] on button at bounding box center [1428, 186] width 18 height 38
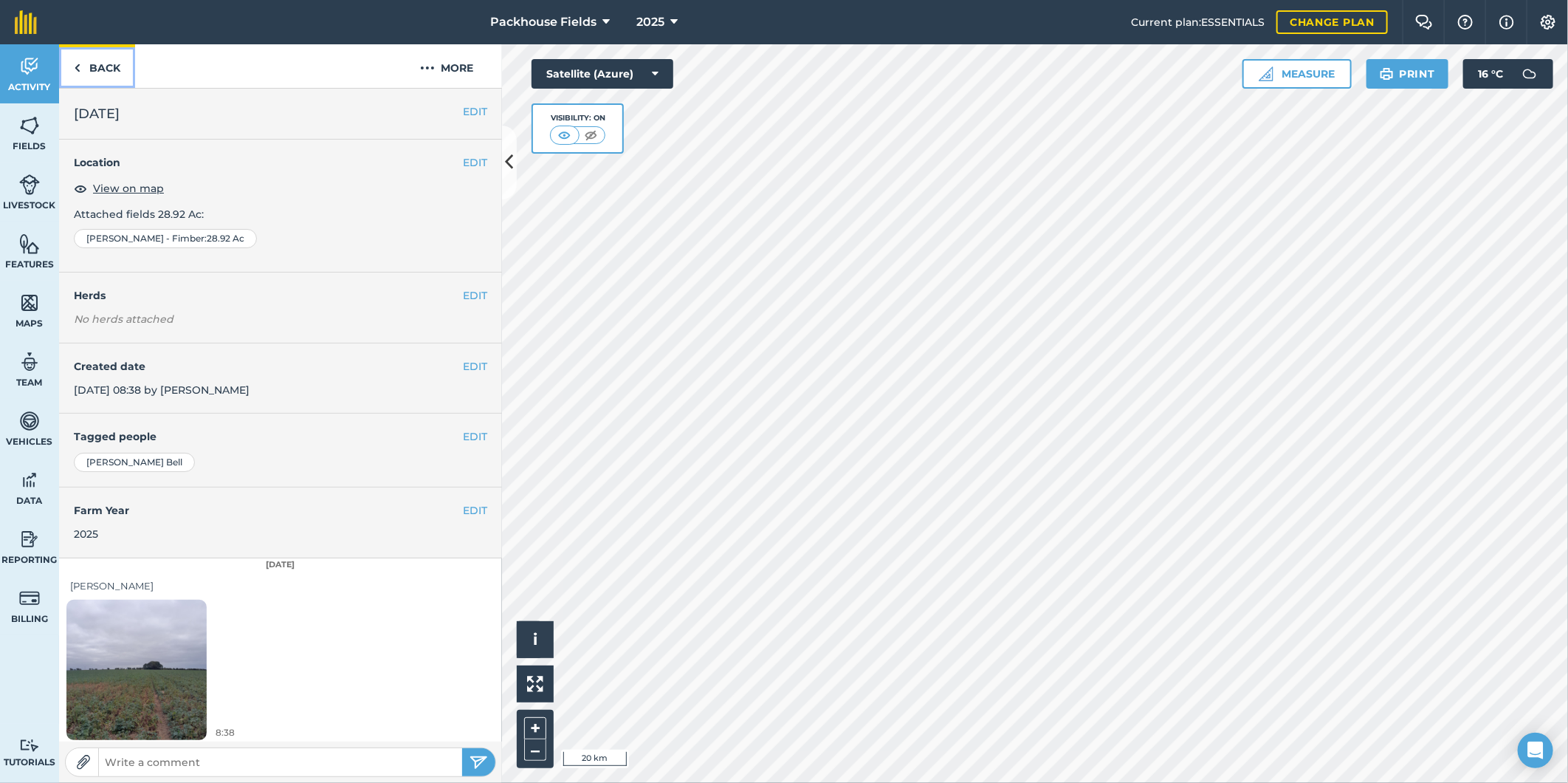
click at [87, 62] on link "Back" at bounding box center [97, 66] width 76 height 43
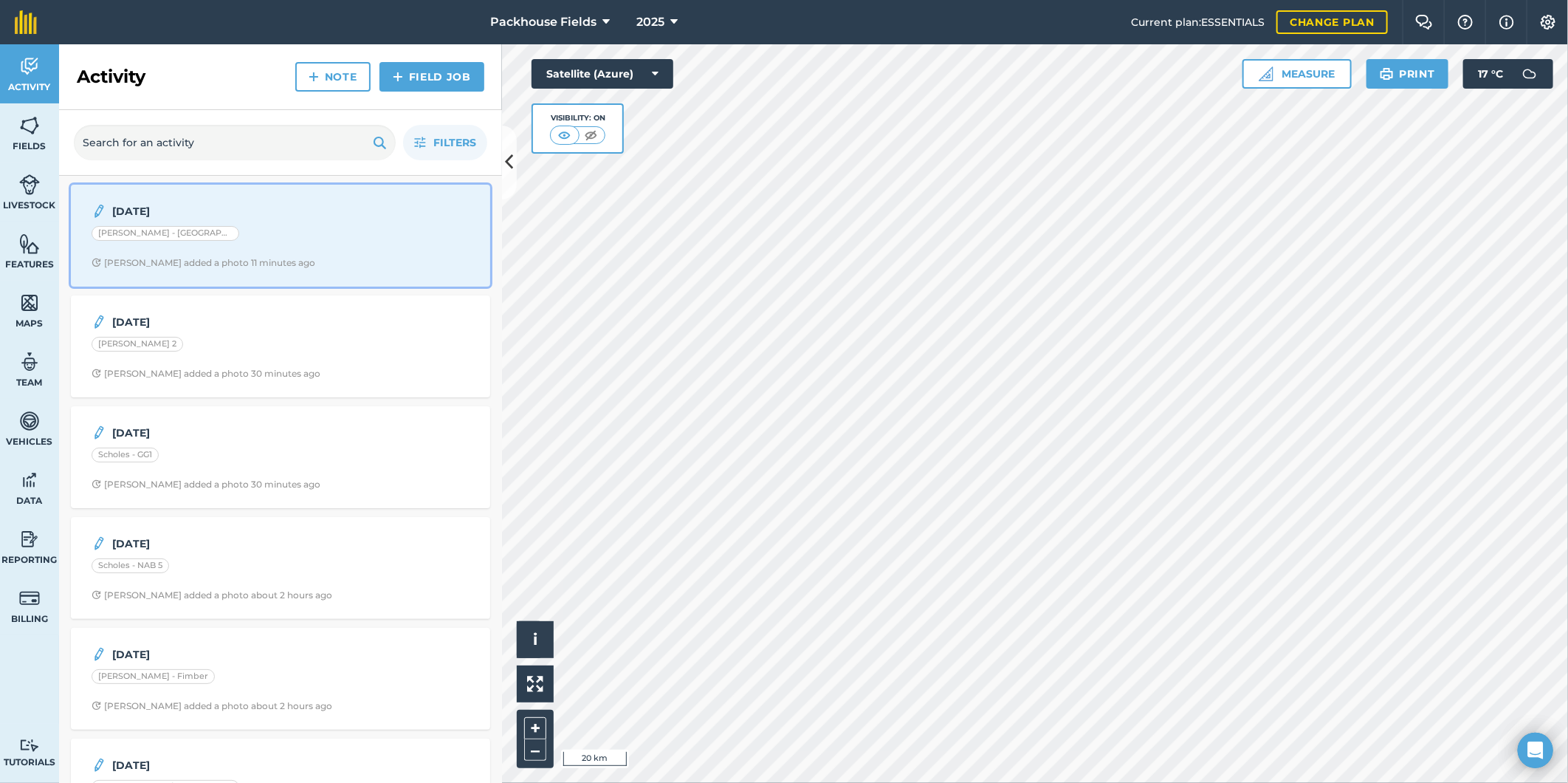
click at [312, 229] on div "Cottingham - Springdale" at bounding box center [280, 236] width 378 height 19
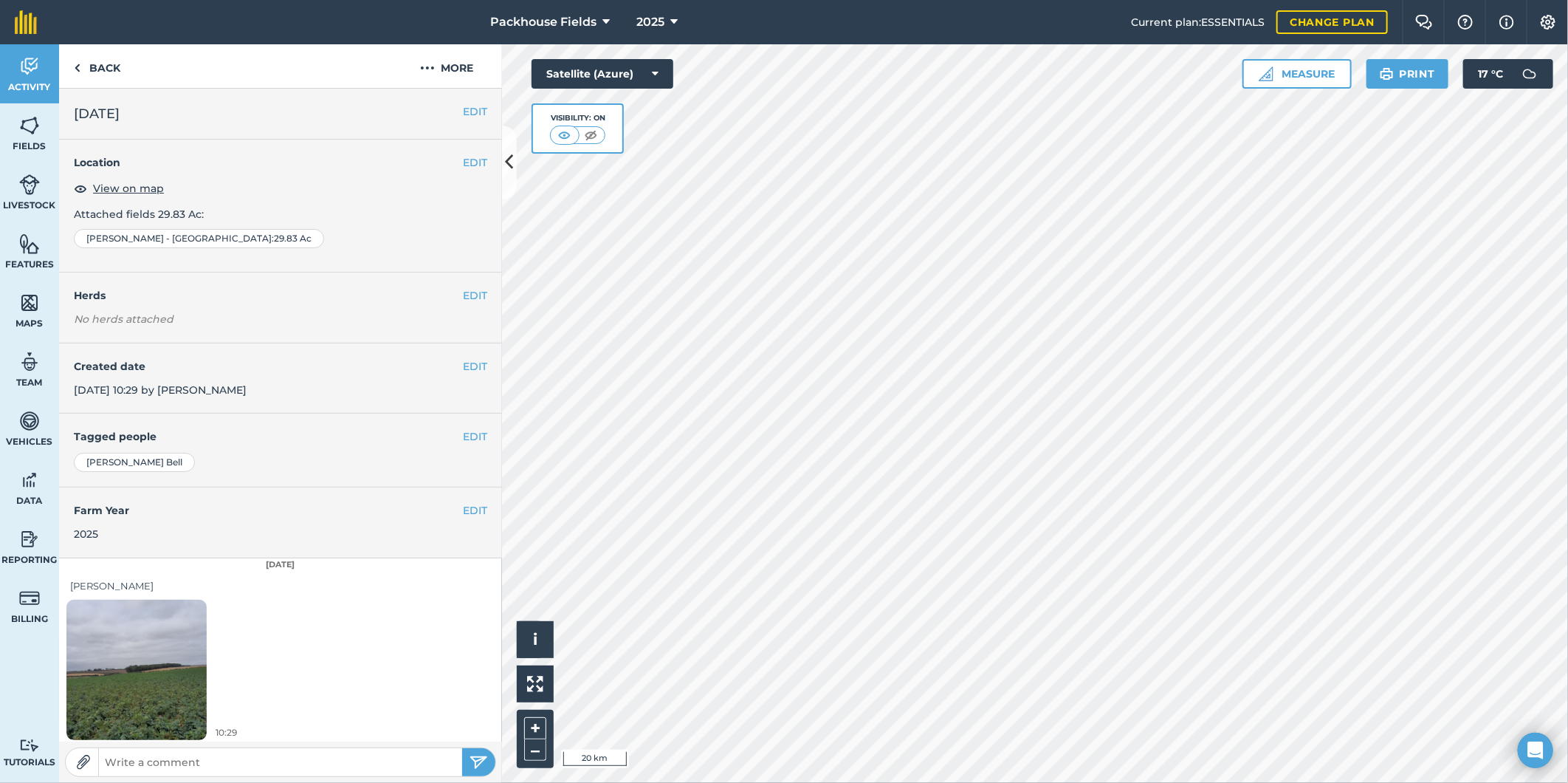
click at [150, 704] on img at bounding box center [136, 669] width 140 height 187
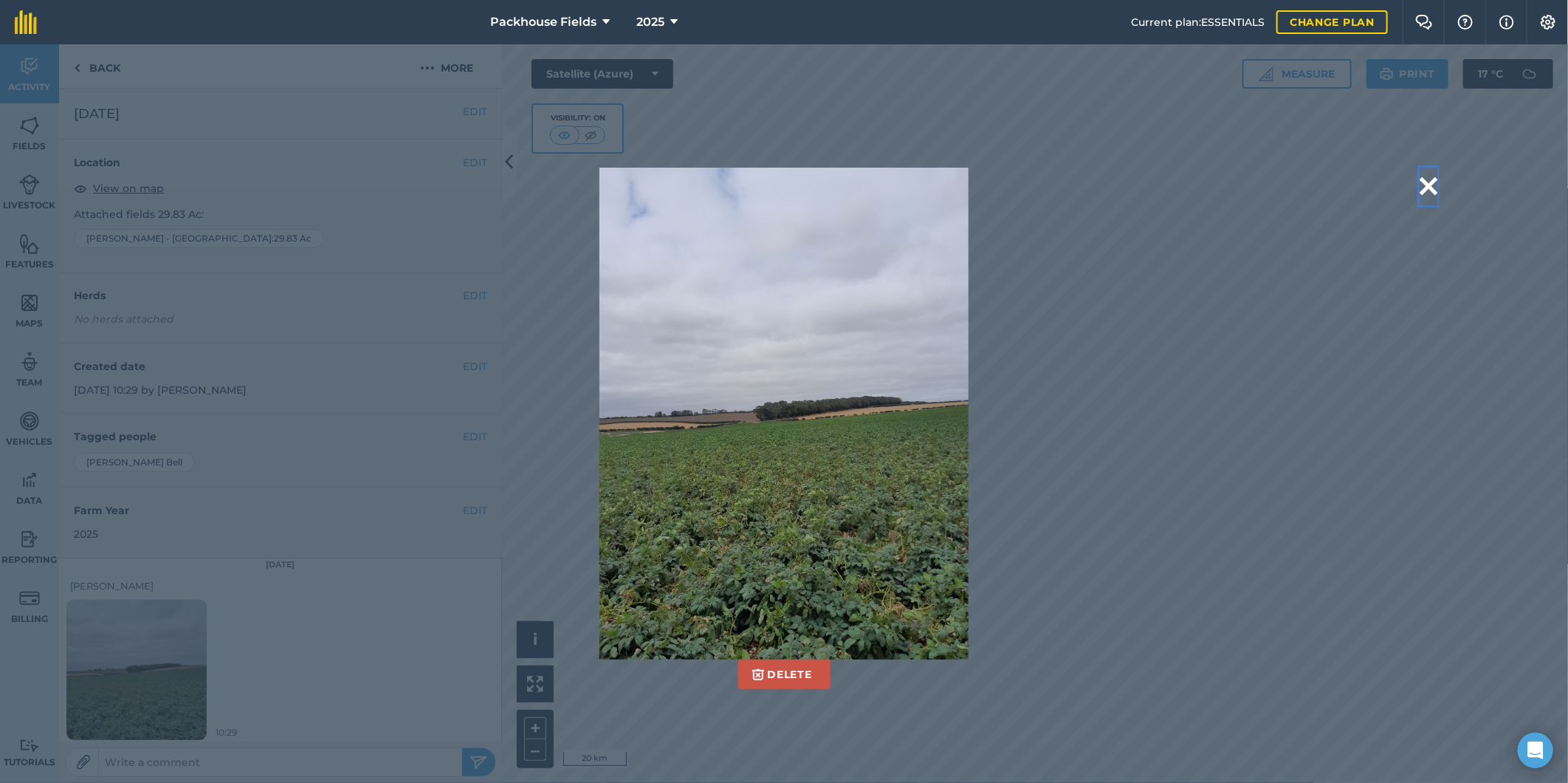
click at [1428, 189] on button at bounding box center [1428, 186] width 18 height 38
